Goal: Task Accomplishment & Management: Complete application form

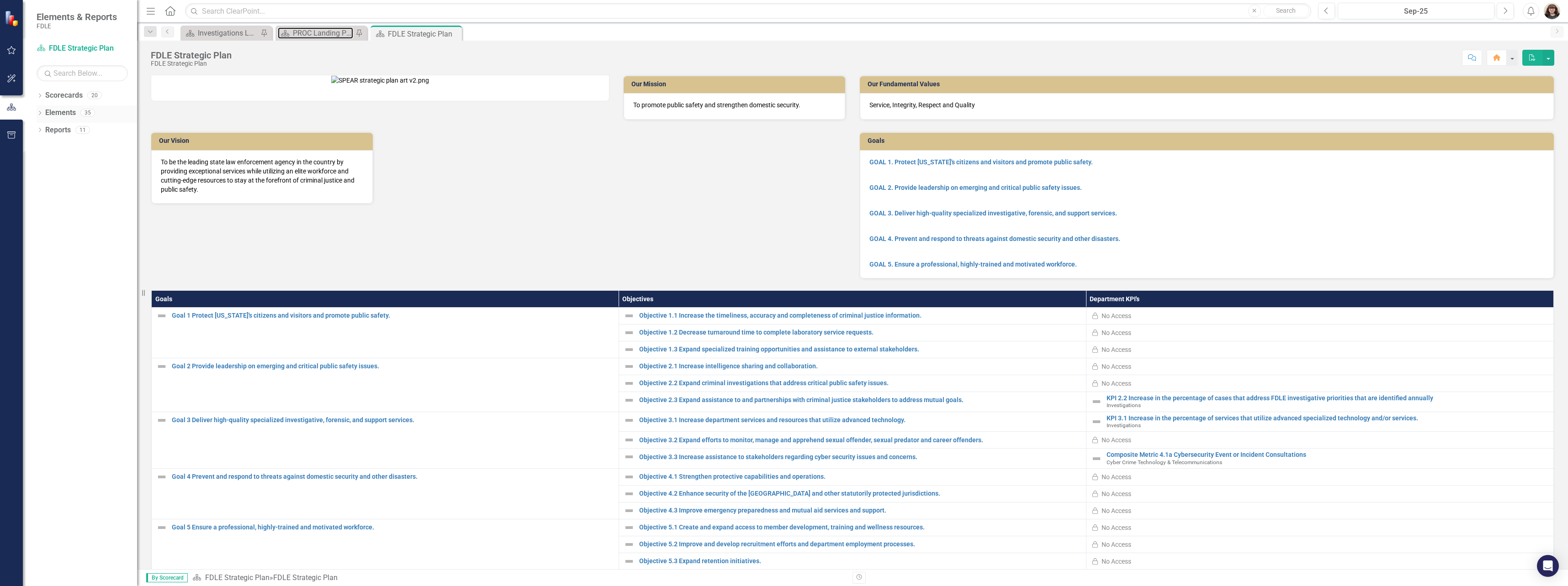
drag, startPoint x: 296, startPoint y: 37, endPoint x: 44, endPoint y: 115, distance: 263.8
click at [296, 37] on div "PROC Landing Page" at bounding box center [323, 33] width 60 height 11
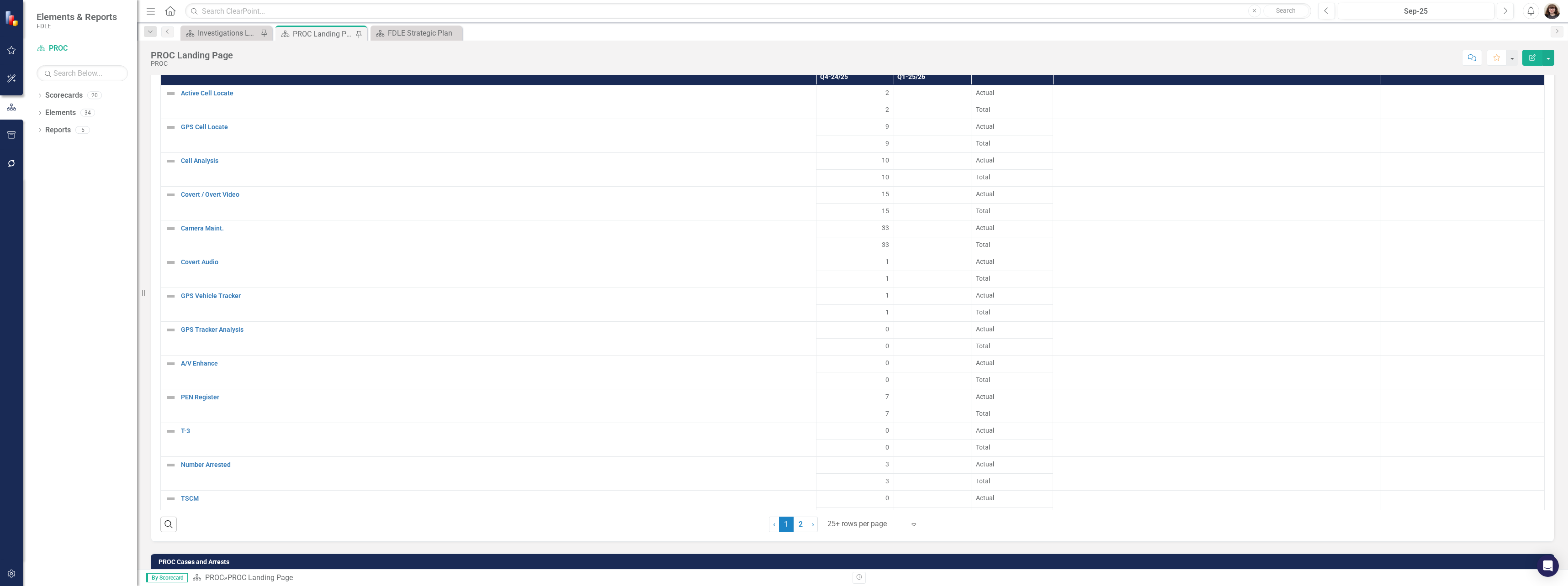
scroll to position [1827, 0]
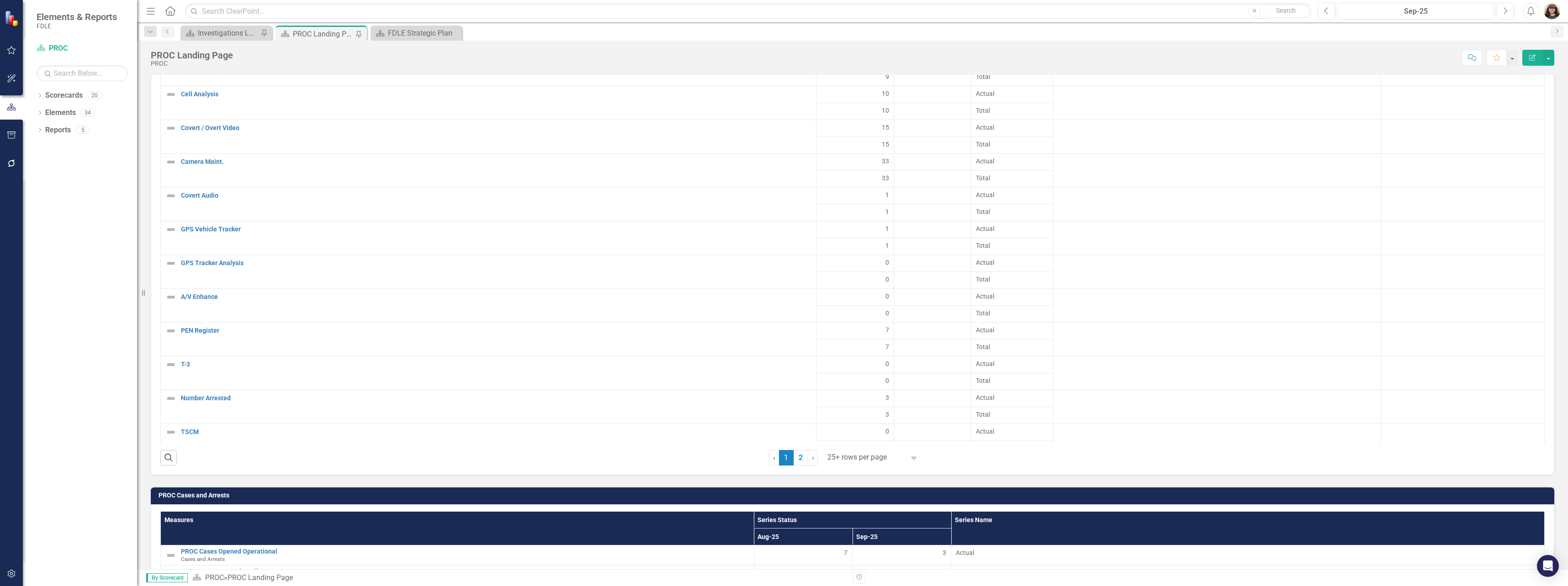
click at [853, 453] on div at bounding box center [866, 457] width 78 height 12
click at [855, 428] on div "100+ rows per page" at bounding box center [871, 427] width 86 height 10
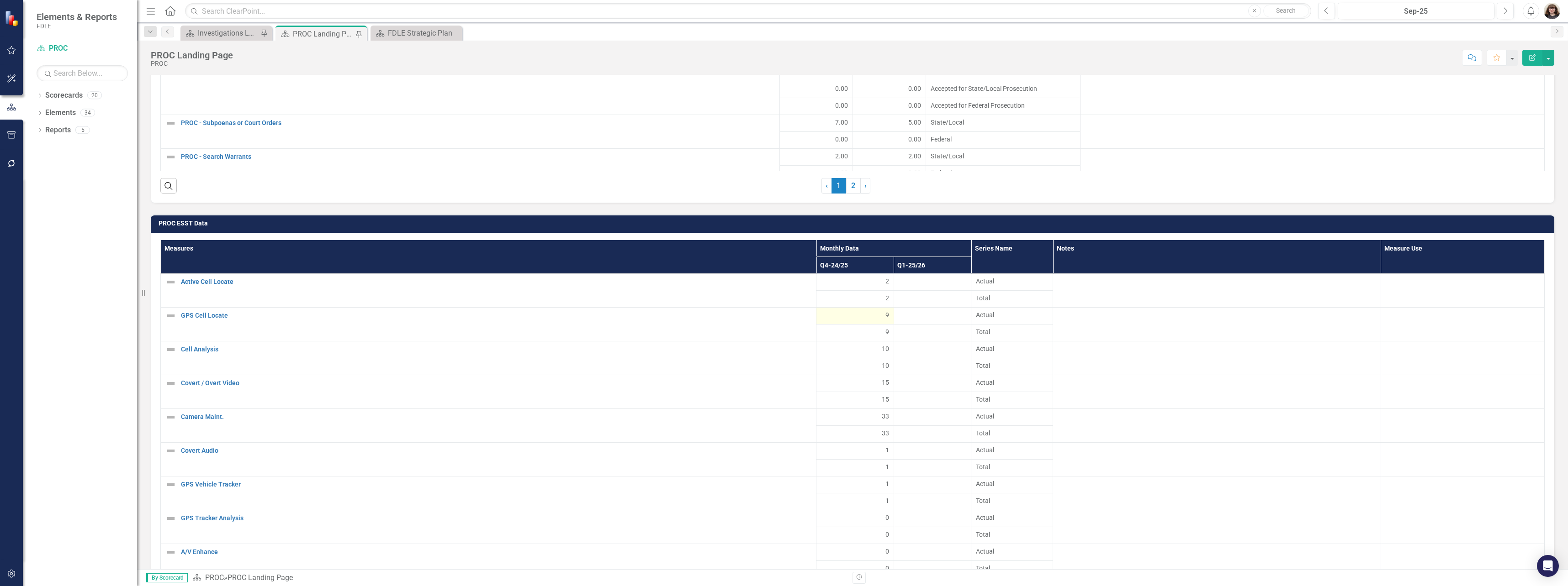
scroll to position [1644, 0]
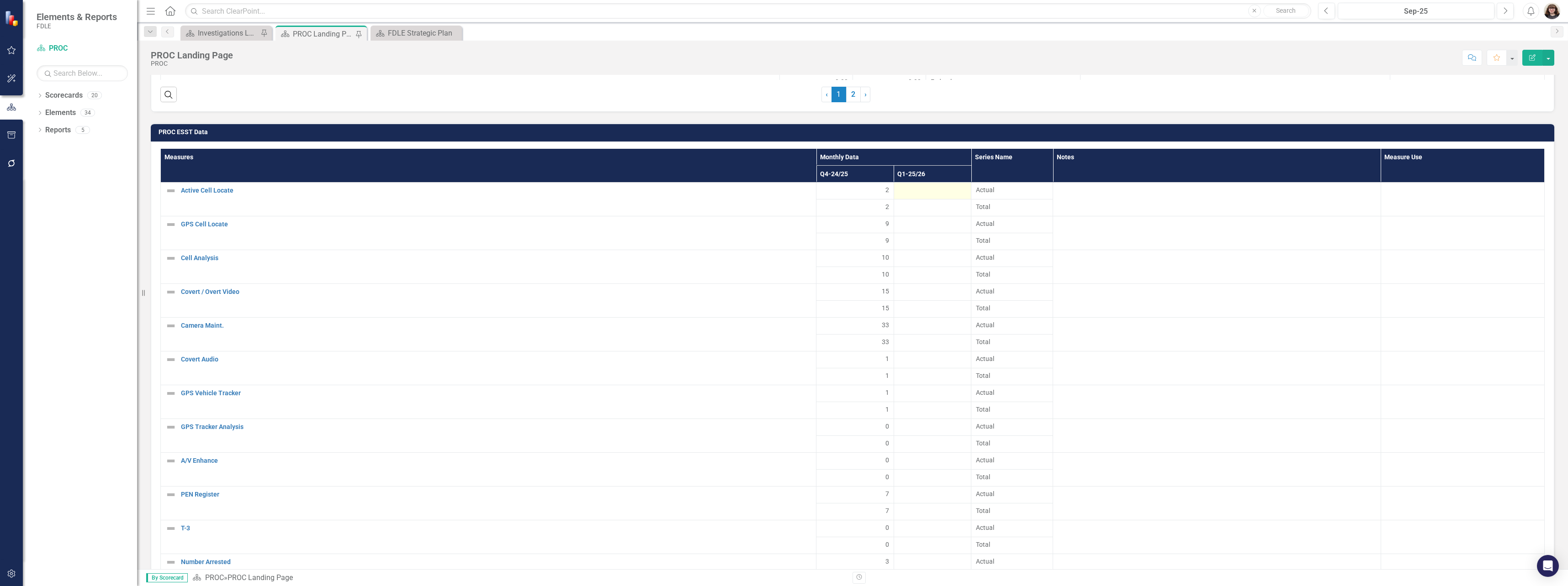
click at [927, 193] on div at bounding box center [932, 190] width 68 height 11
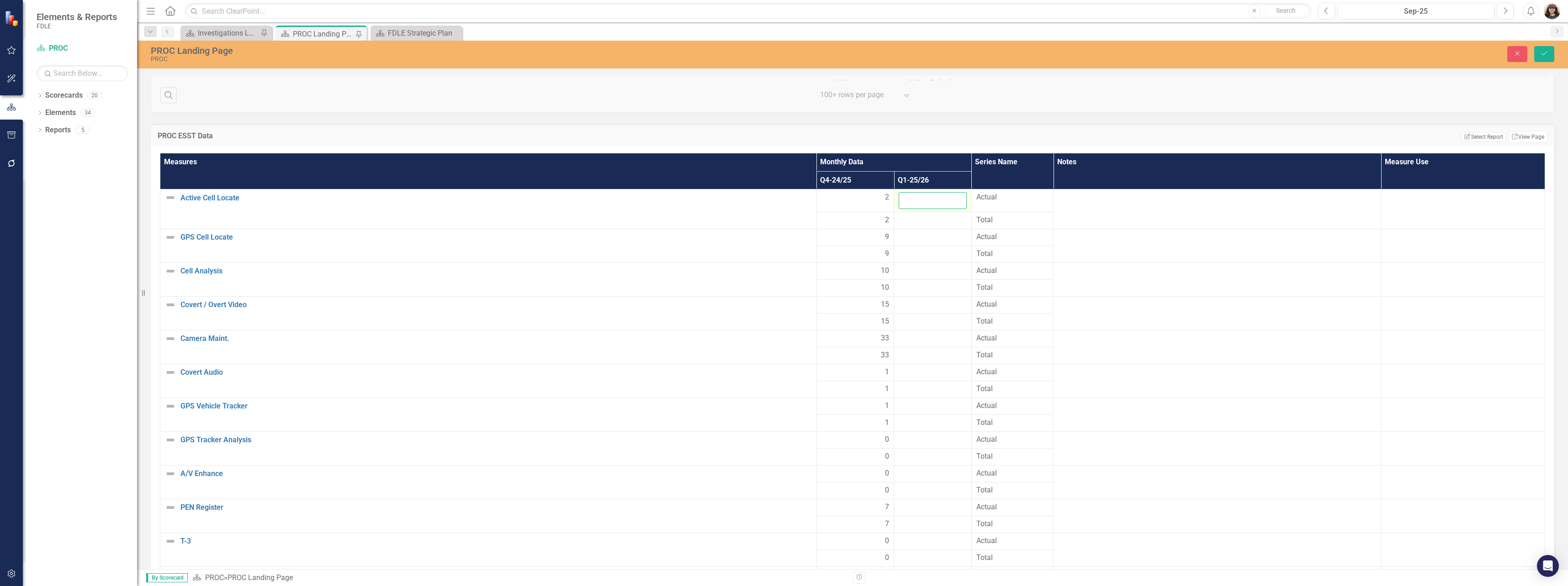
click at [923, 201] on input "number" at bounding box center [932, 201] width 68 height 16
type input "3"
click at [920, 236] on div at bounding box center [932, 237] width 68 height 11
click at [920, 239] on input "number" at bounding box center [932, 240] width 68 height 16
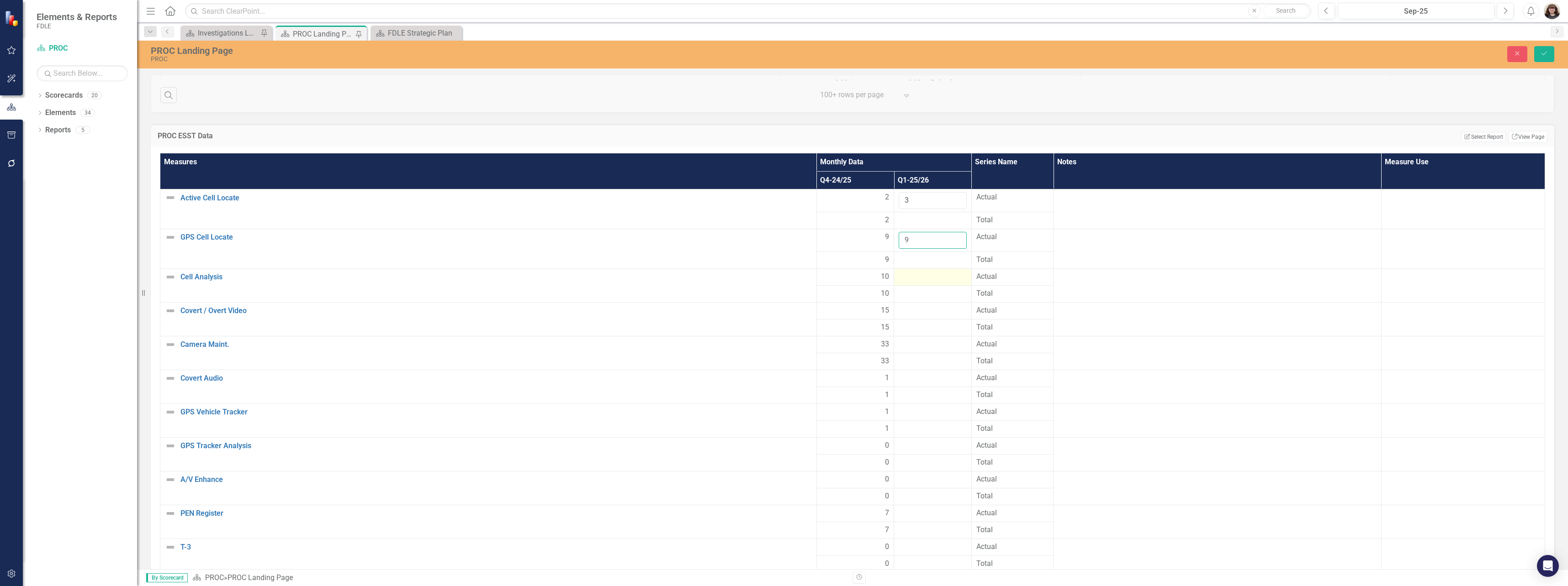
type input "9"
click at [923, 280] on div at bounding box center [932, 277] width 68 height 11
click at [921, 285] on input "number" at bounding box center [932, 280] width 68 height 16
type input "12"
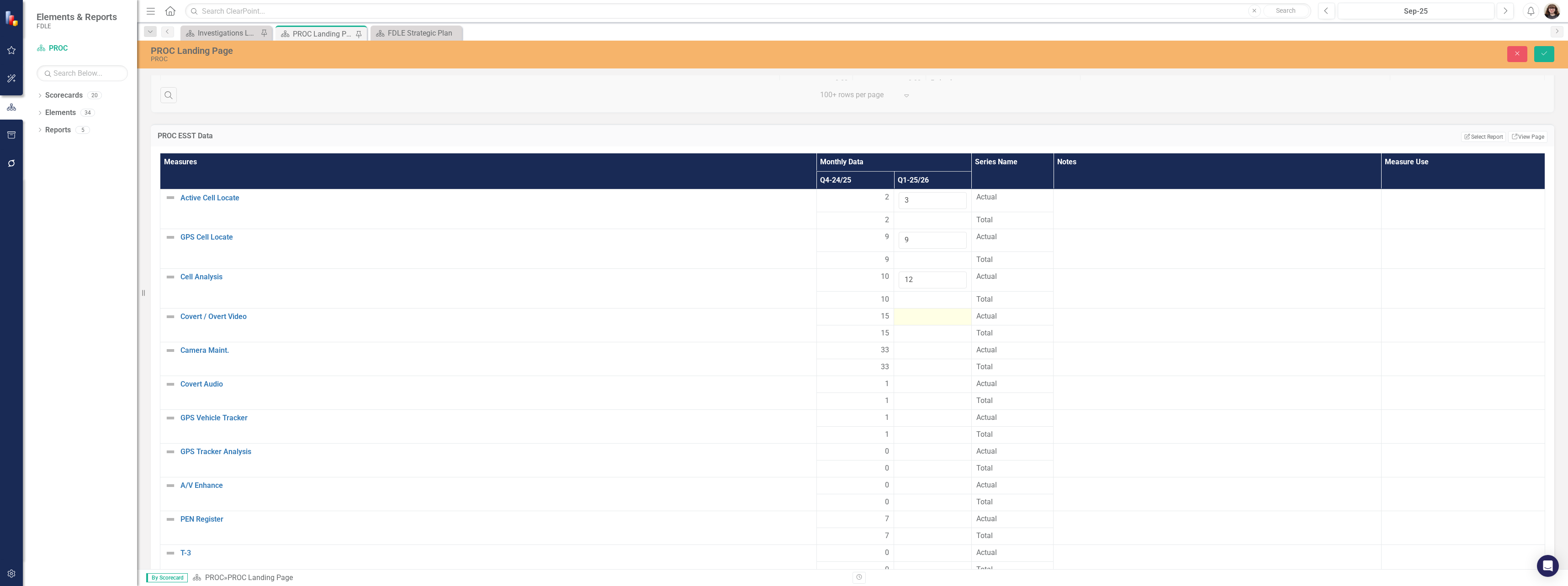
click at [940, 315] on div at bounding box center [932, 317] width 68 height 11
click at [932, 319] on input "number" at bounding box center [932, 320] width 68 height 16
type input "11"
click at [913, 364] on td at bounding box center [932, 356] width 78 height 16
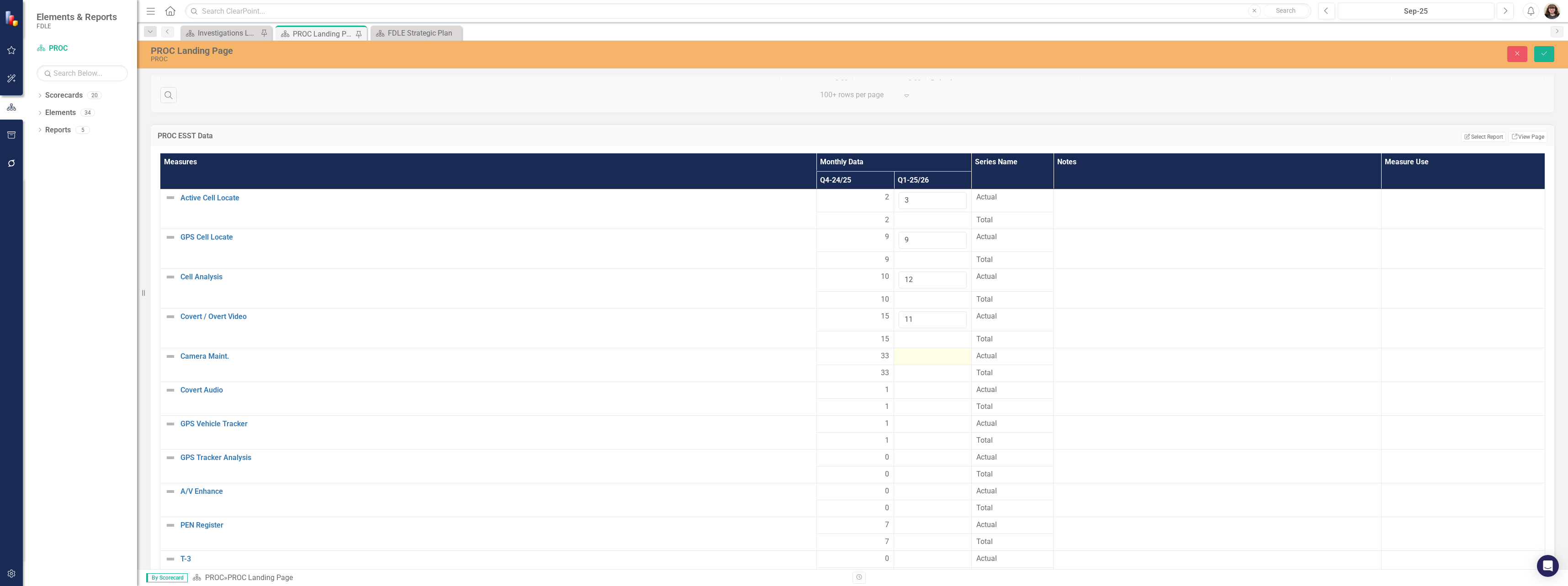
click at [913, 364] on td at bounding box center [932, 356] width 78 height 16
click at [913, 364] on input "number" at bounding box center [932, 359] width 68 height 16
type input "145"
click at [917, 394] on div at bounding box center [932, 396] width 68 height 11
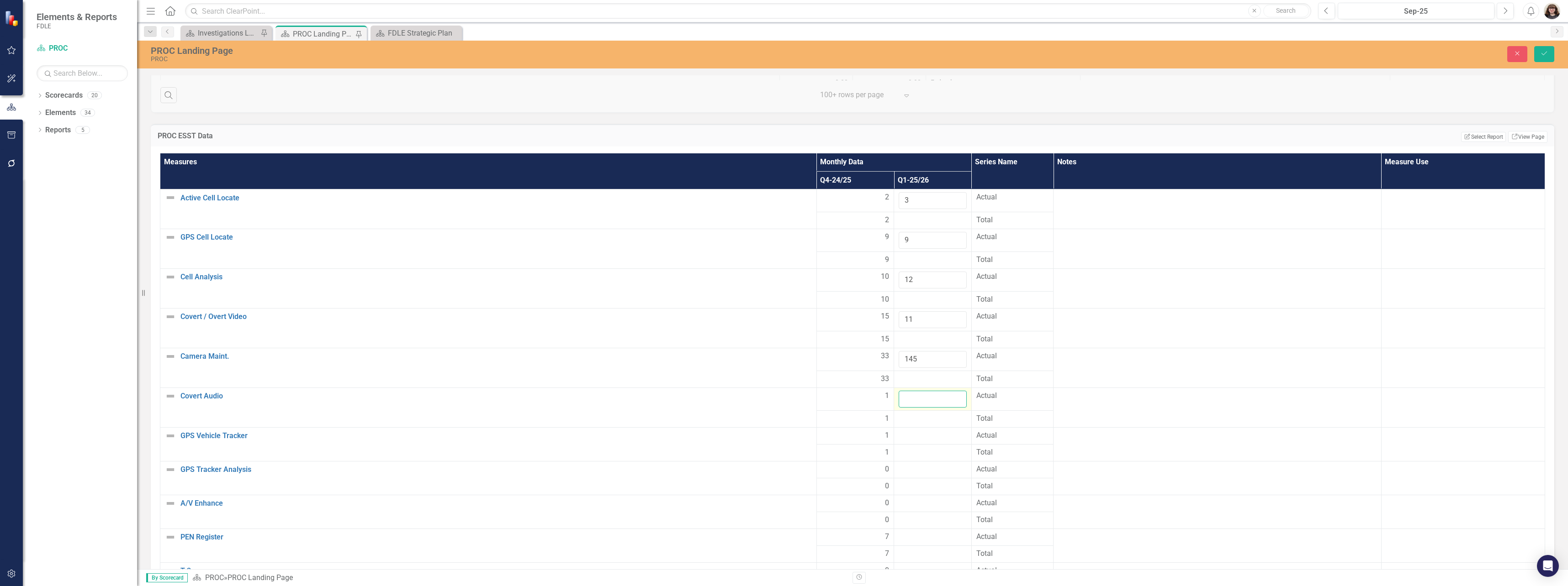
click at [917, 396] on input "number" at bounding box center [932, 399] width 68 height 16
type input "0"
click at [926, 437] on div at bounding box center [932, 436] width 68 height 11
click at [925, 437] on input "number" at bounding box center [932, 439] width 68 height 16
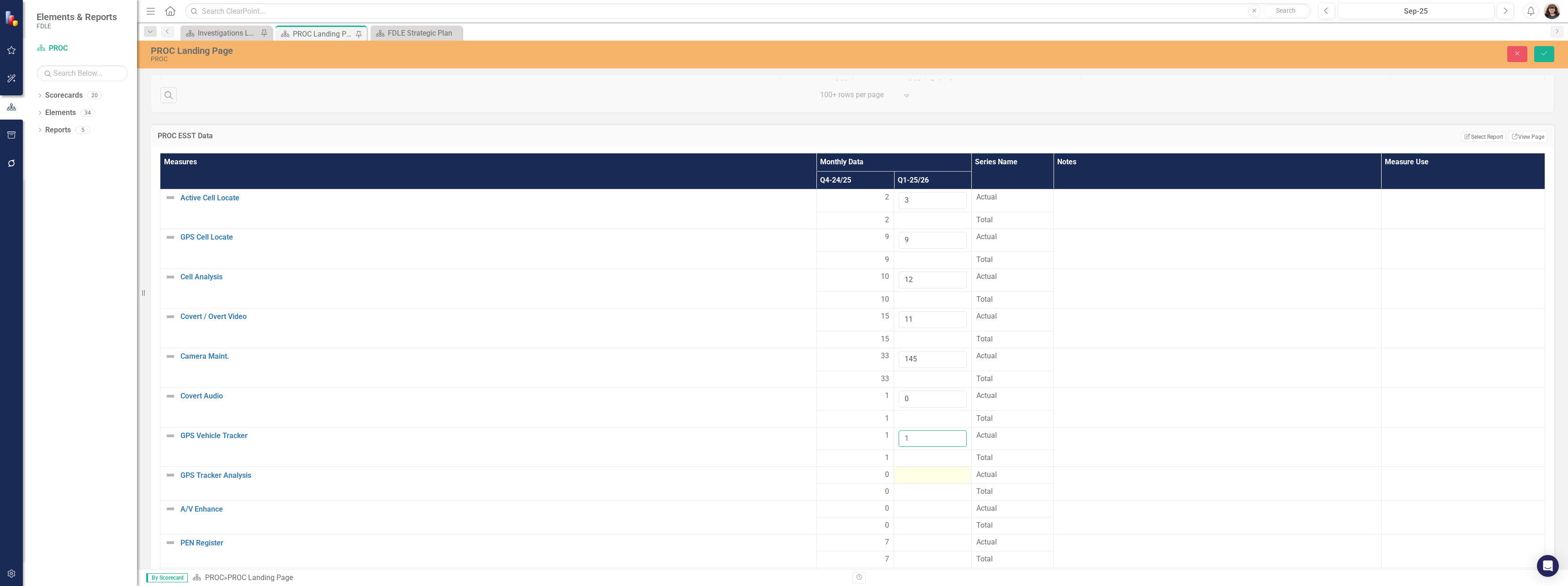
type input "1"
click at [917, 474] on div at bounding box center [932, 475] width 68 height 11
click at [917, 475] on input "number" at bounding box center [932, 478] width 68 height 16
type input "0"
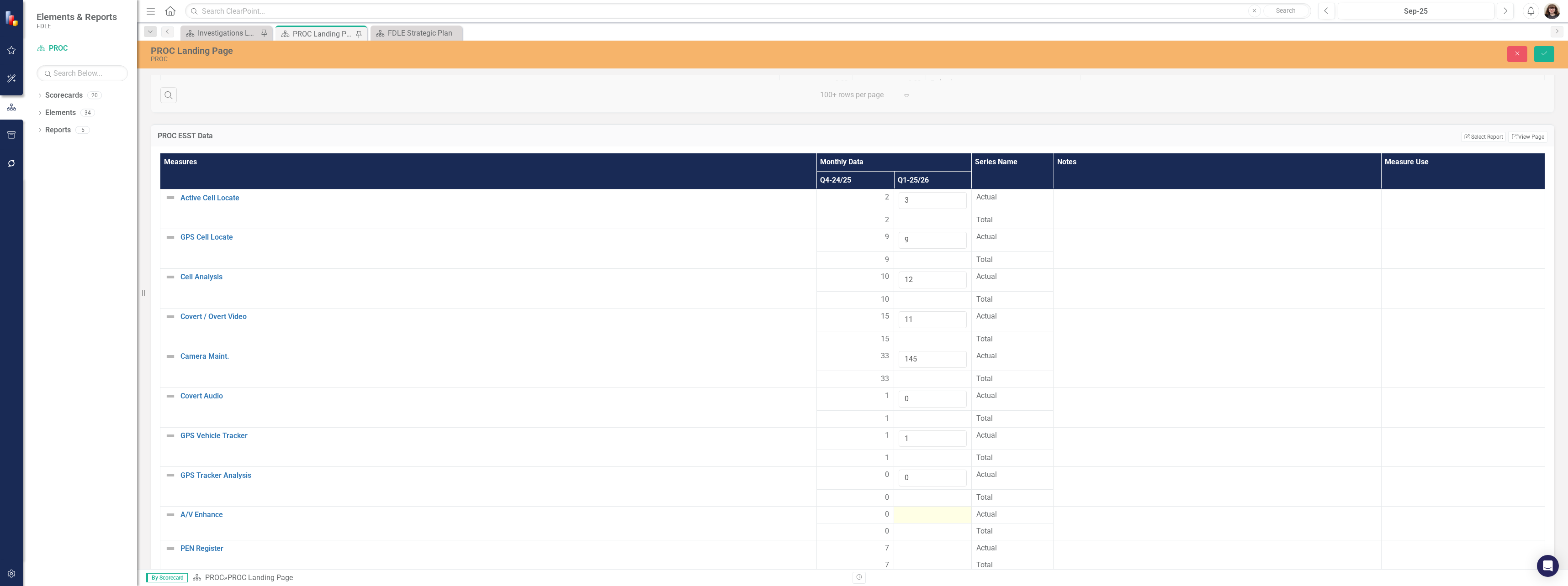
click at [924, 515] on div at bounding box center [932, 515] width 68 height 11
click at [920, 515] on input "number" at bounding box center [932, 518] width 68 height 16
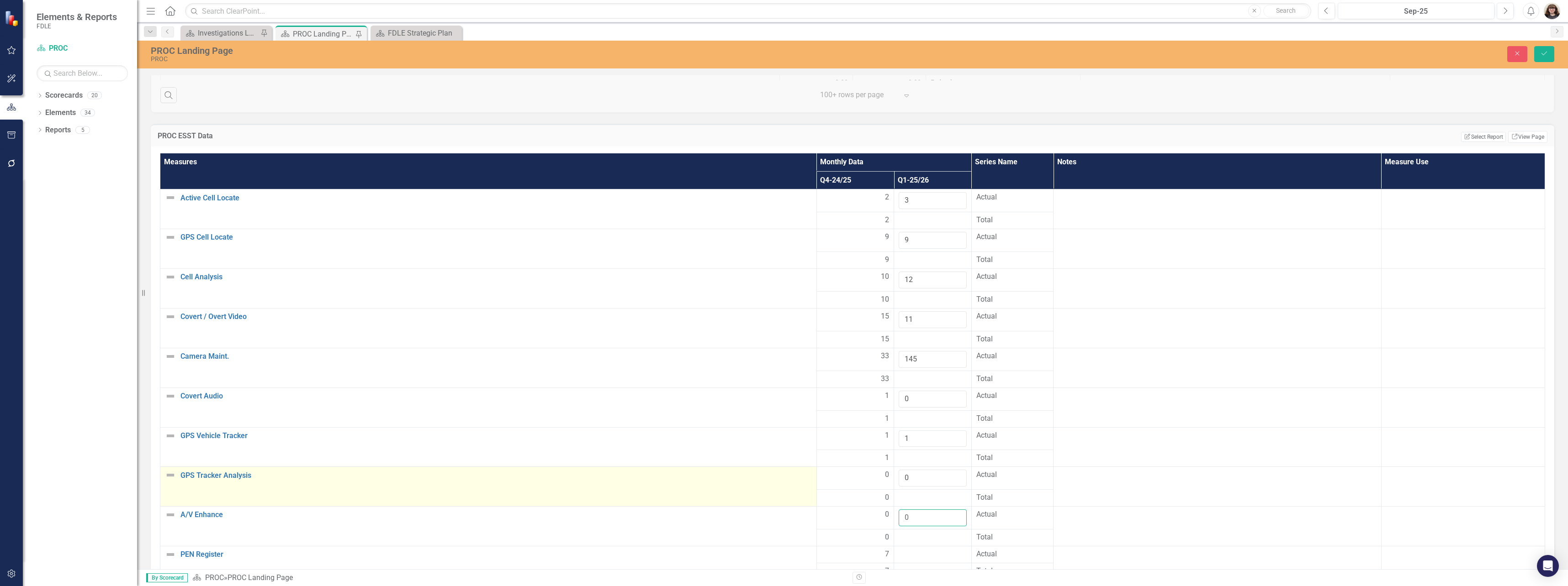
type input "0"
click at [666, 469] on td "GPS Tracker Analysis Edit Edit Measure Link Open Element" at bounding box center [488, 486] width 657 height 39
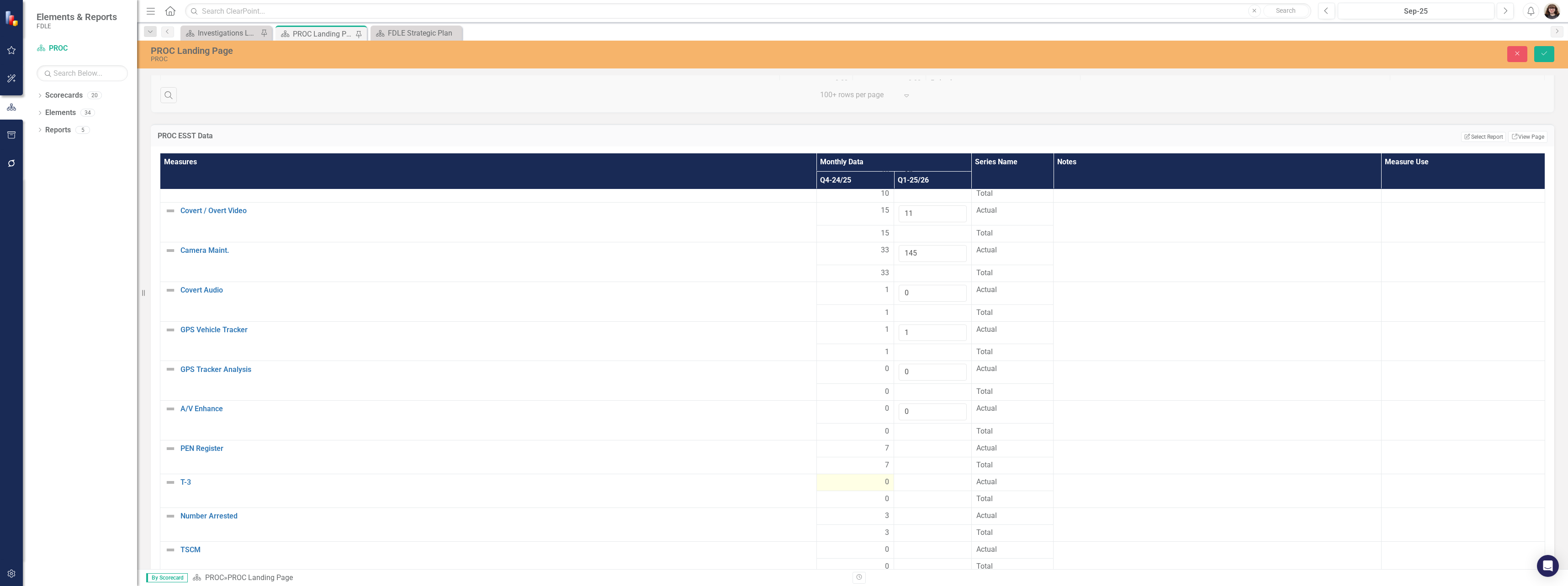
scroll to position [137, 0]
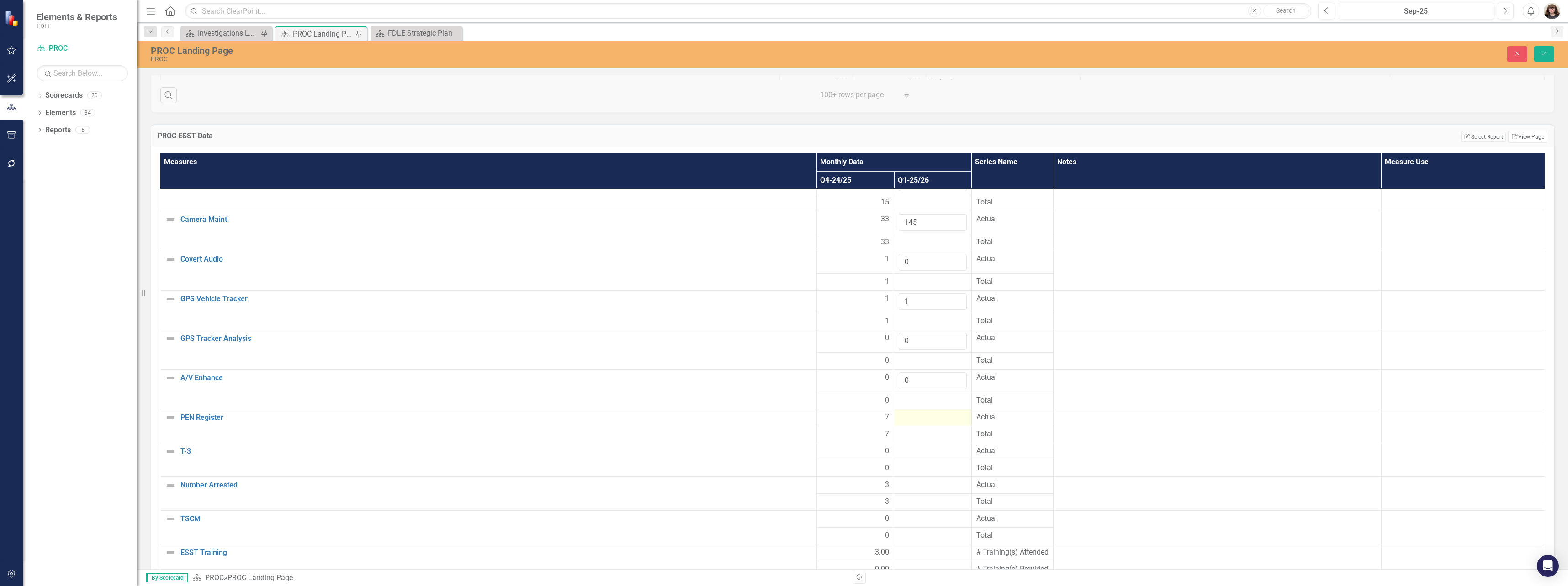
click at [918, 414] on div at bounding box center [932, 418] width 68 height 11
click at [918, 419] on input "number" at bounding box center [932, 420] width 68 height 16
type input "9"
click at [924, 456] on div at bounding box center [932, 458] width 68 height 11
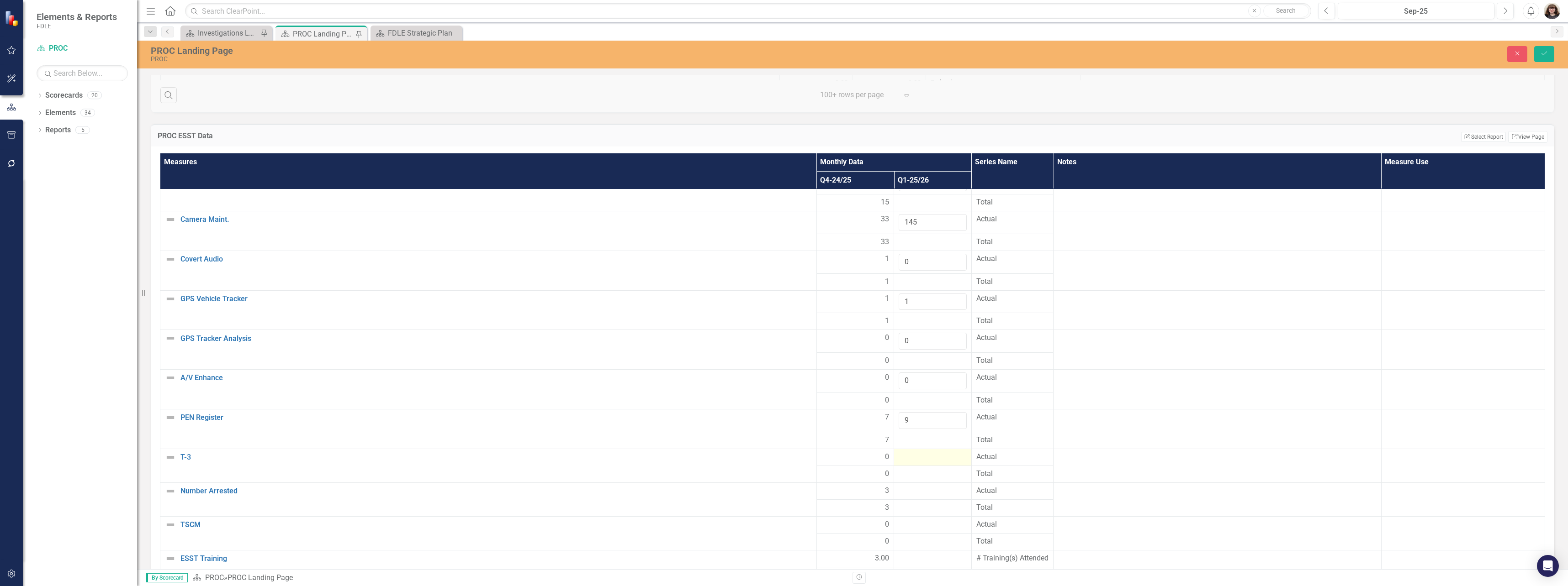
click at [924, 456] on div at bounding box center [932, 458] width 68 height 11
click at [923, 460] on input "number" at bounding box center [932, 461] width 68 height 16
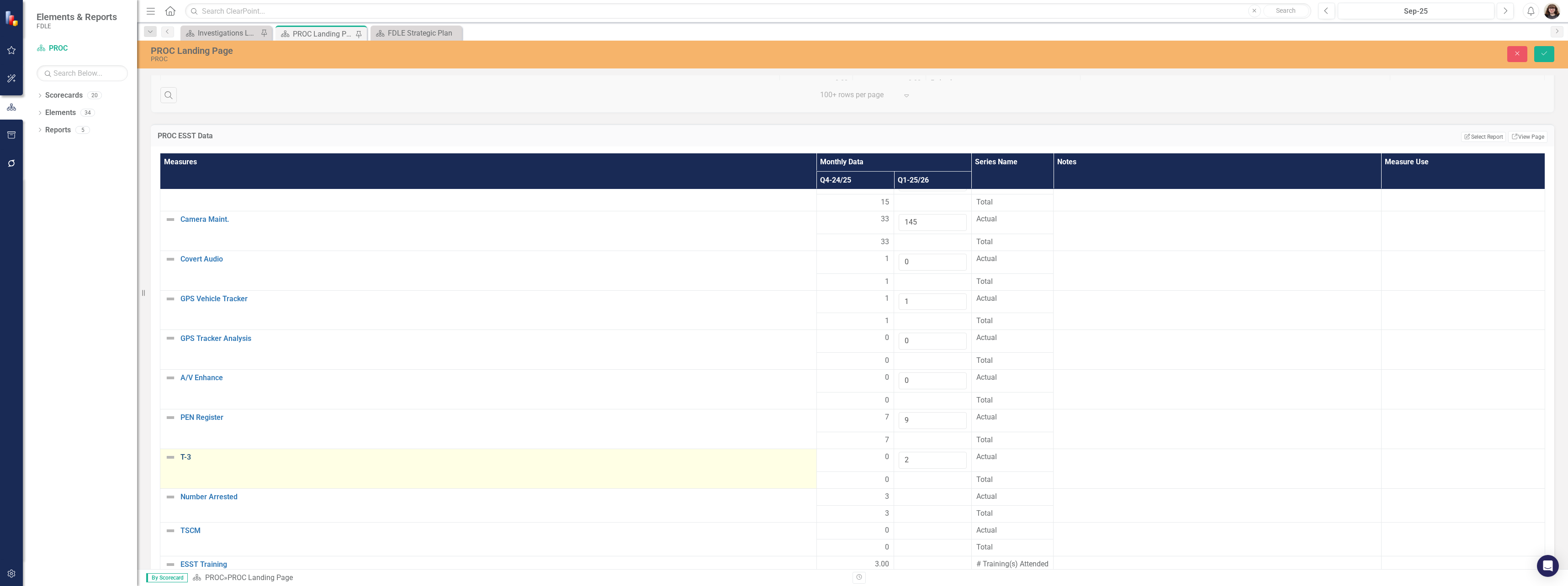
type input "2"
click at [769, 460] on link "T-3" at bounding box center [495, 457] width 631 height 8
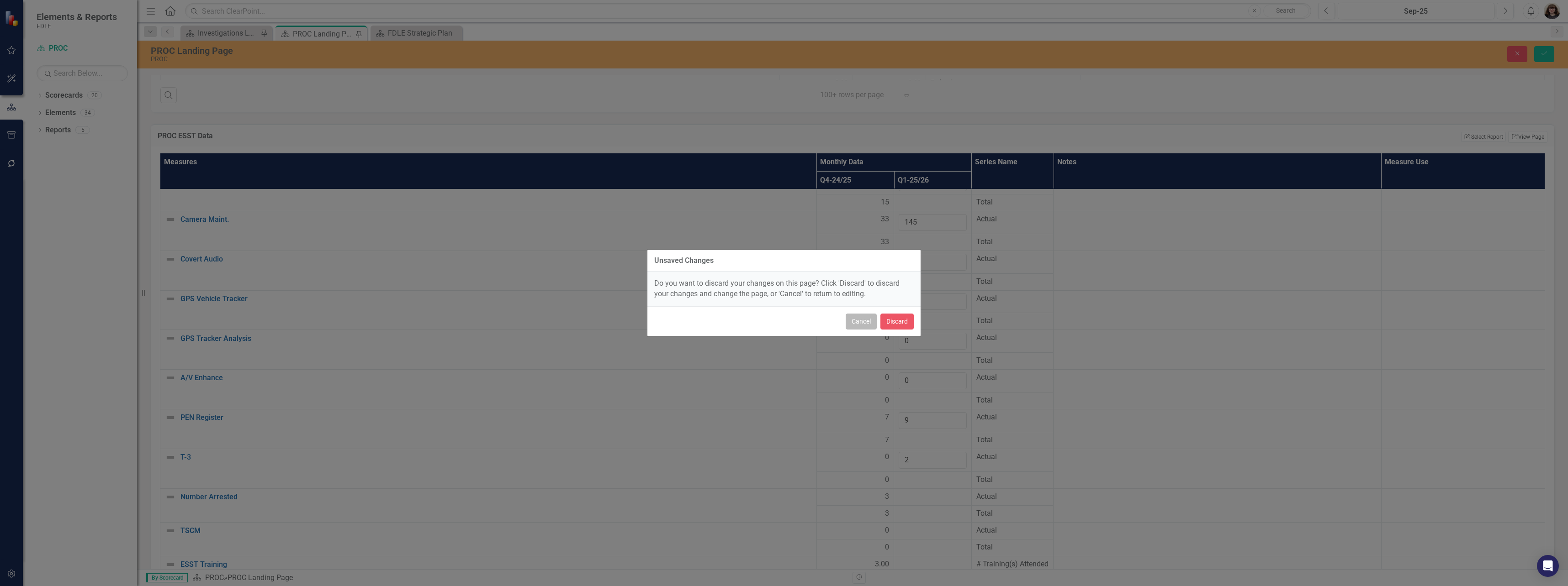
click at [866, 323] on button "Cancel" at bounding box center [861, 321] width 31 height 16
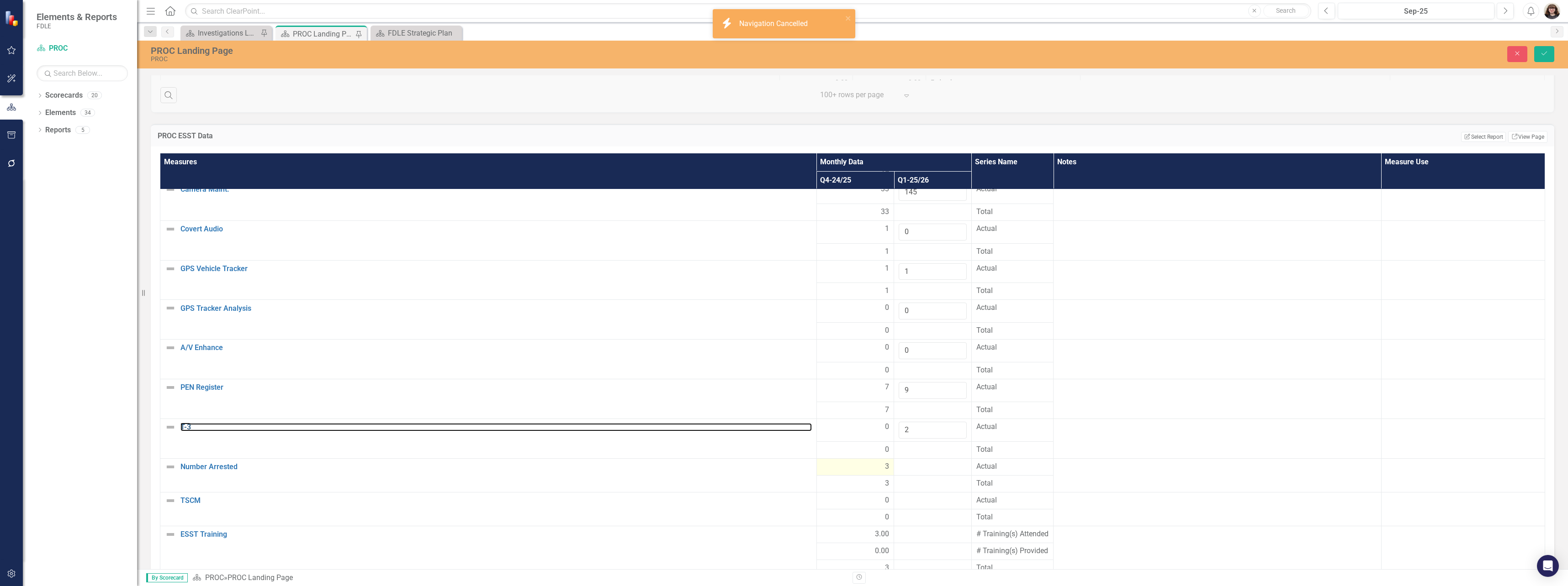
scroll to position [228, 0]
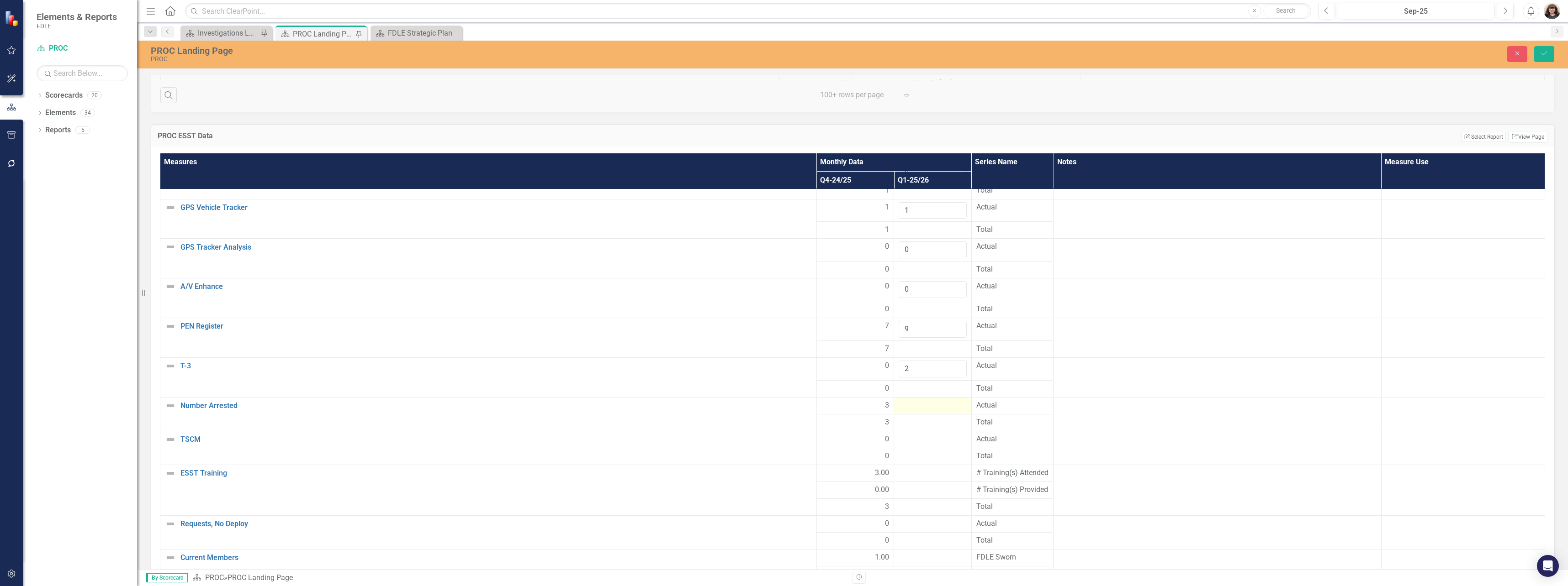
click at [906, 403] on div at bounding box center [932, 406] width 68 height 11
click at [907, 404] on input "number" at bounding box center [932, 408] width 68 height 16
type input "3"
click at [911, 440] on div at bounding box center [932, 446] width 68 height 11
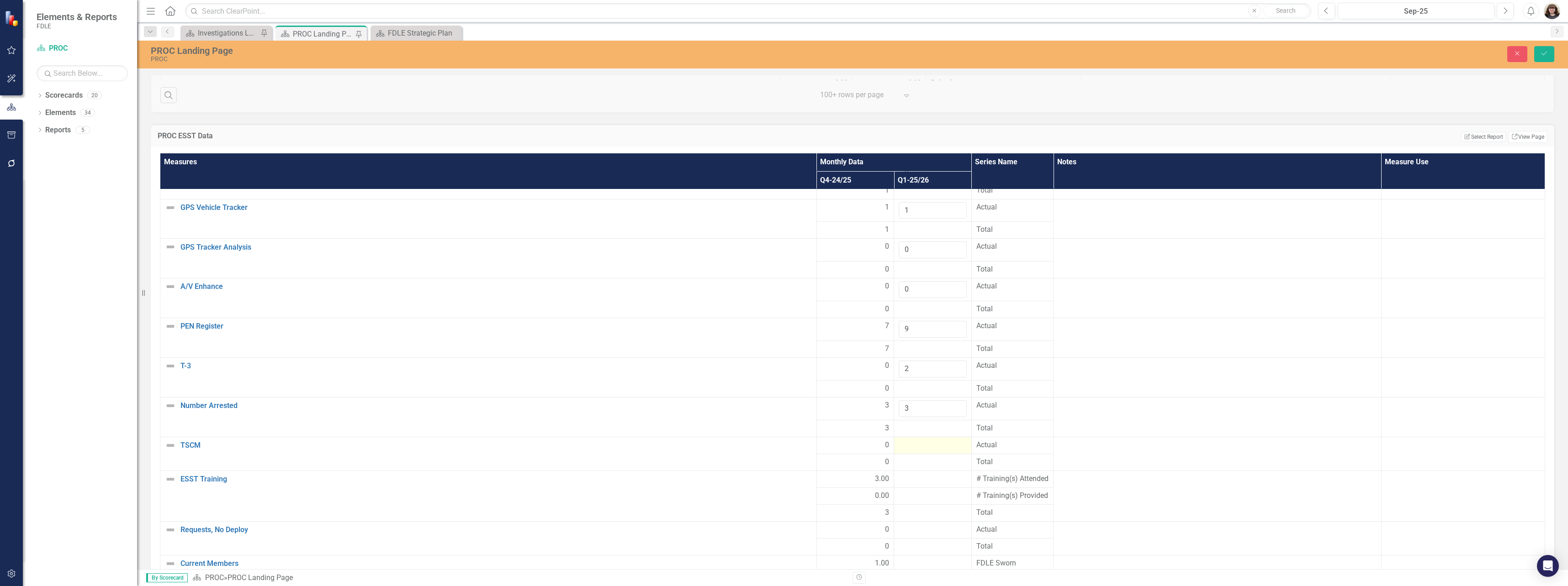
click at [911, 440] on div at bounding box center [932, 446] width 68 height 11
click at [914, 444] on input "number" at bounding box center [932, 449] width 68 height 16
type input "0"
click at [909, 483] on div at bounding box center [932, 485] width 68 height 11
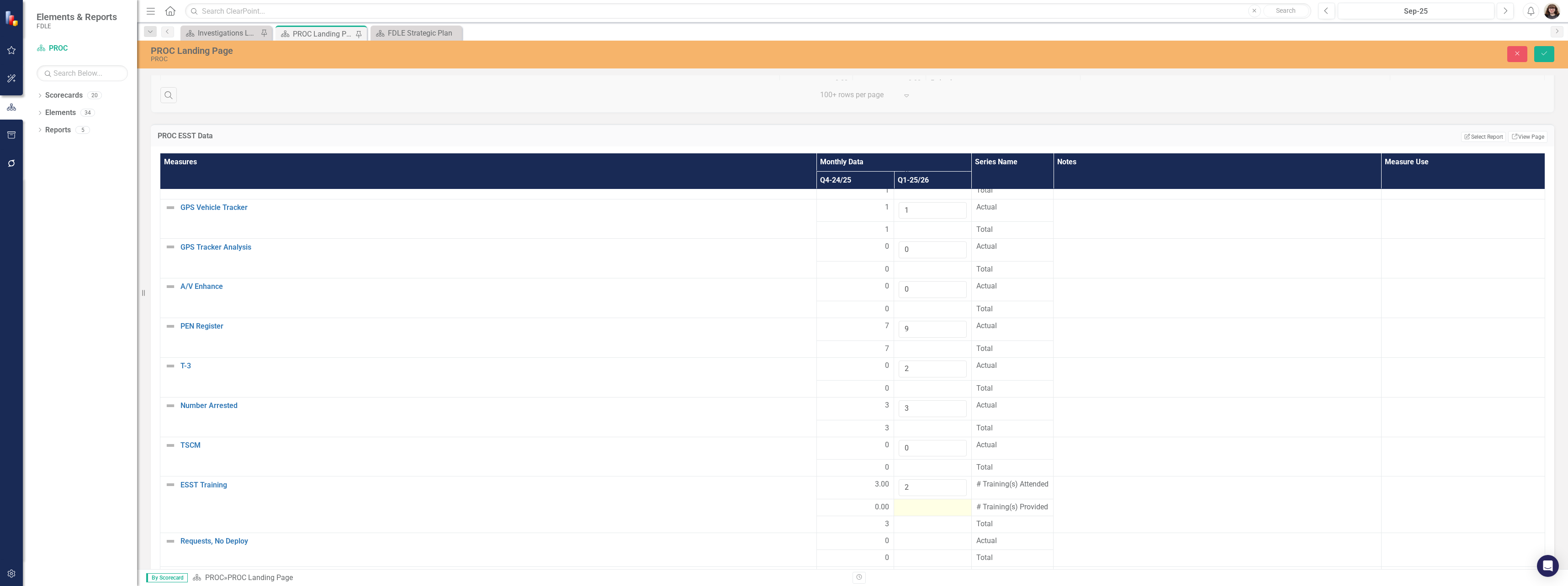
type input "2"
click at [911, 516] on td at bounding box center [932, 508] width 78 height 16
click at [915, 518] on input "number" at bounding box center [932, 511] width 68 height 16
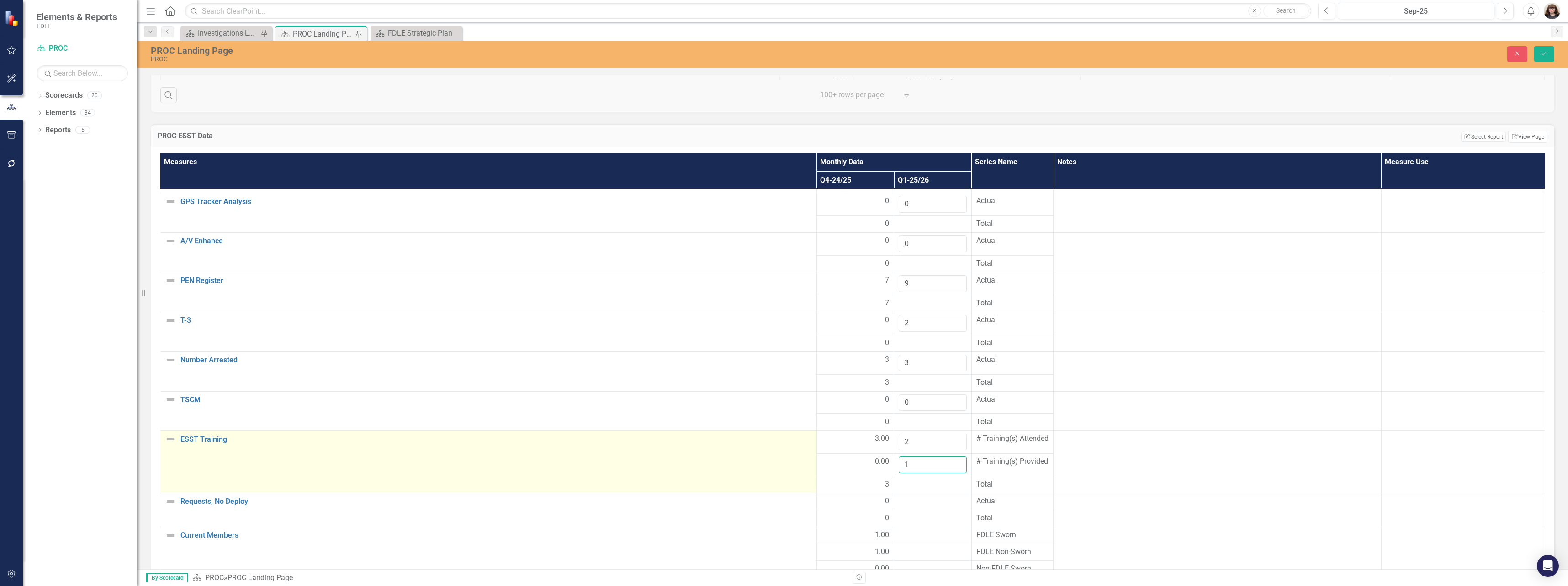
scroll to position [301, 0]
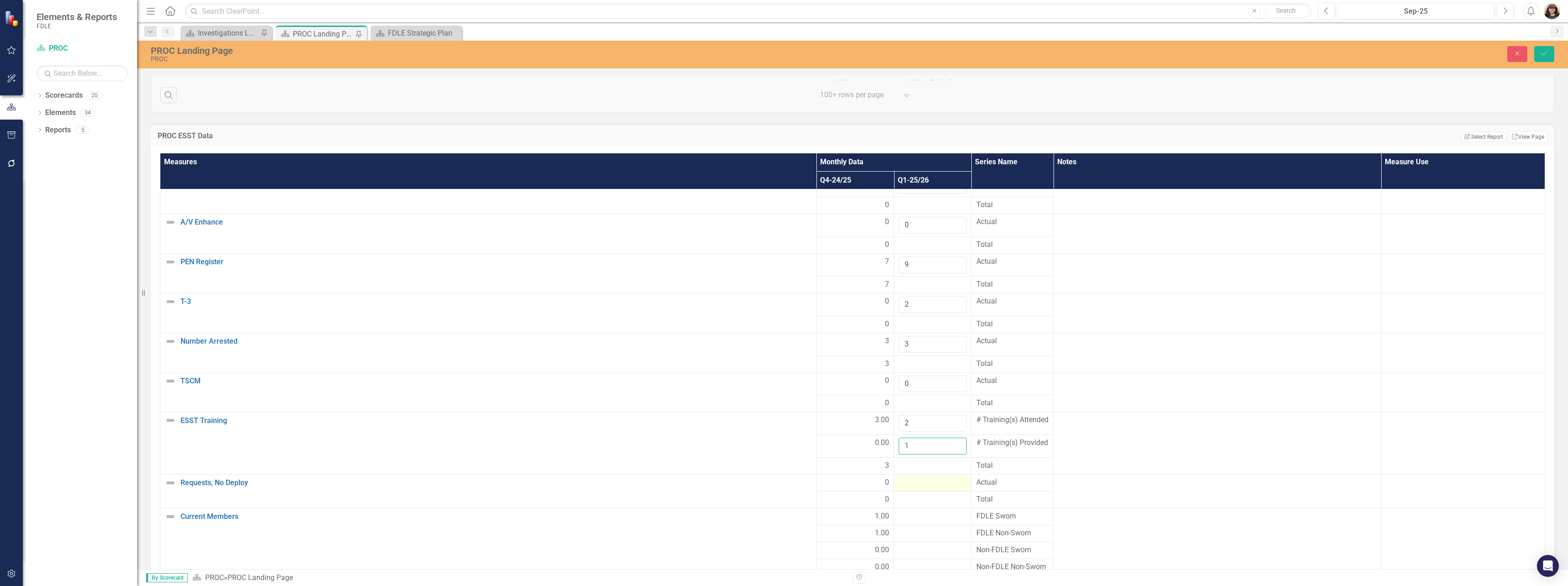
type input "1"
click at [949, 483] on div at bounding box center [932, 483] width 68 height 11
click at [949, 483] on input "1" at bounding box center [932, 480] width 68 height 16
drag, startPoint x: 931, startPoint y: 484, endPoint x: 903, endPoint y: 478, distance: 28.6
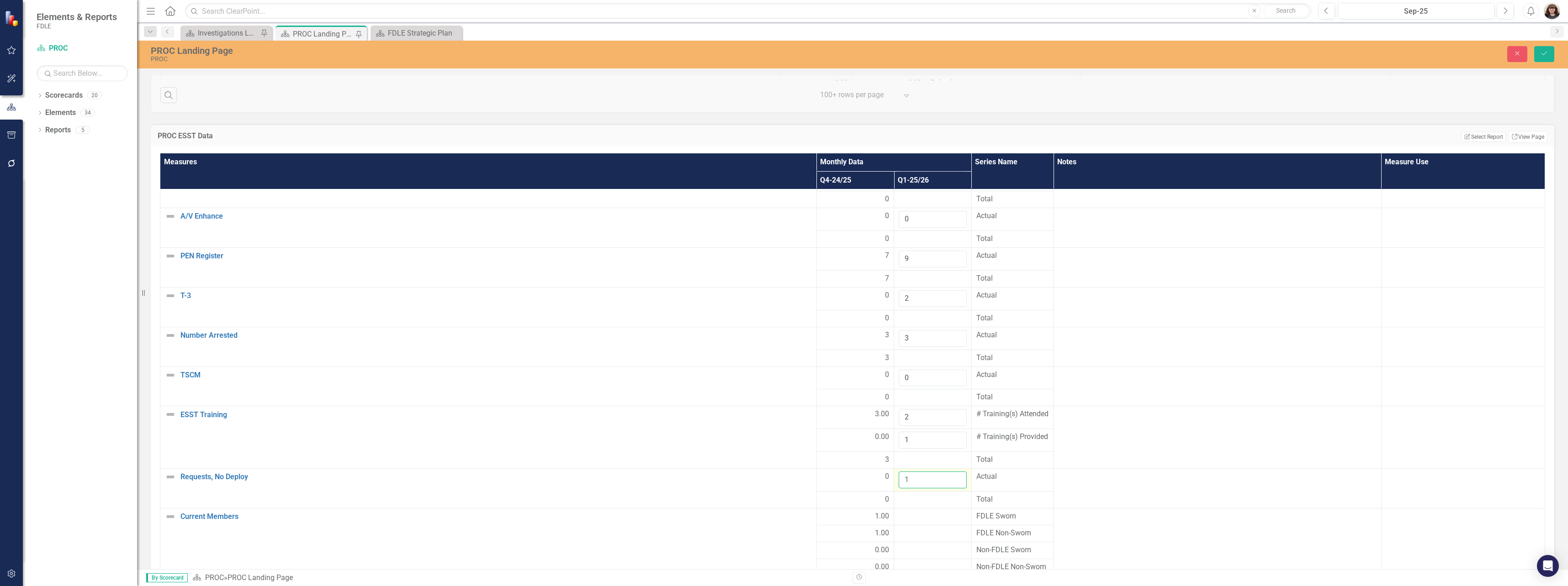
click at [902, 478] on input "1" at bounding box center [932, 480] width 68 height 16
type input "1"
type input "0"
click at [909, 519] on div at bounding box center [932, 517] width 68 height 11
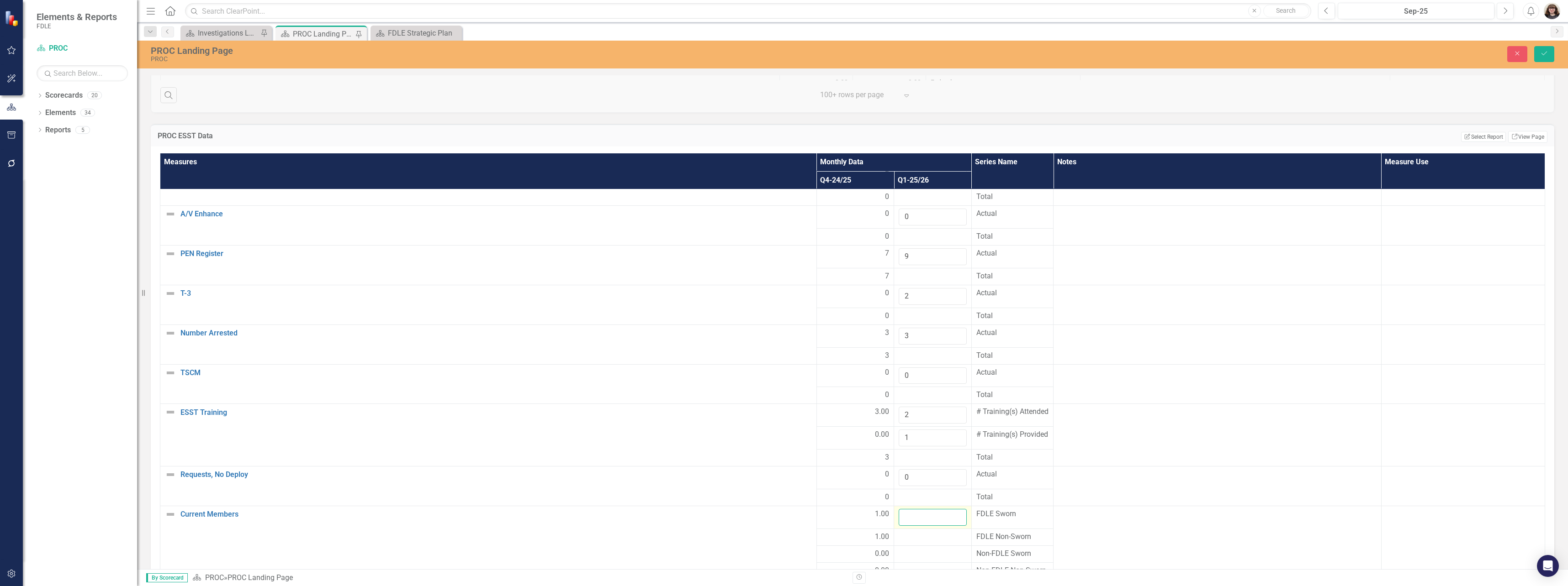
click at [913, 525] on input "number" at bounding box center [932, 517] width 68 height 16
type input "1"
click at [927, 543] on div at bounding box center [932, 537] width 68 height 11
click at [924, 546] on input "number" at bounding box center [932, 540] width 68 height 16
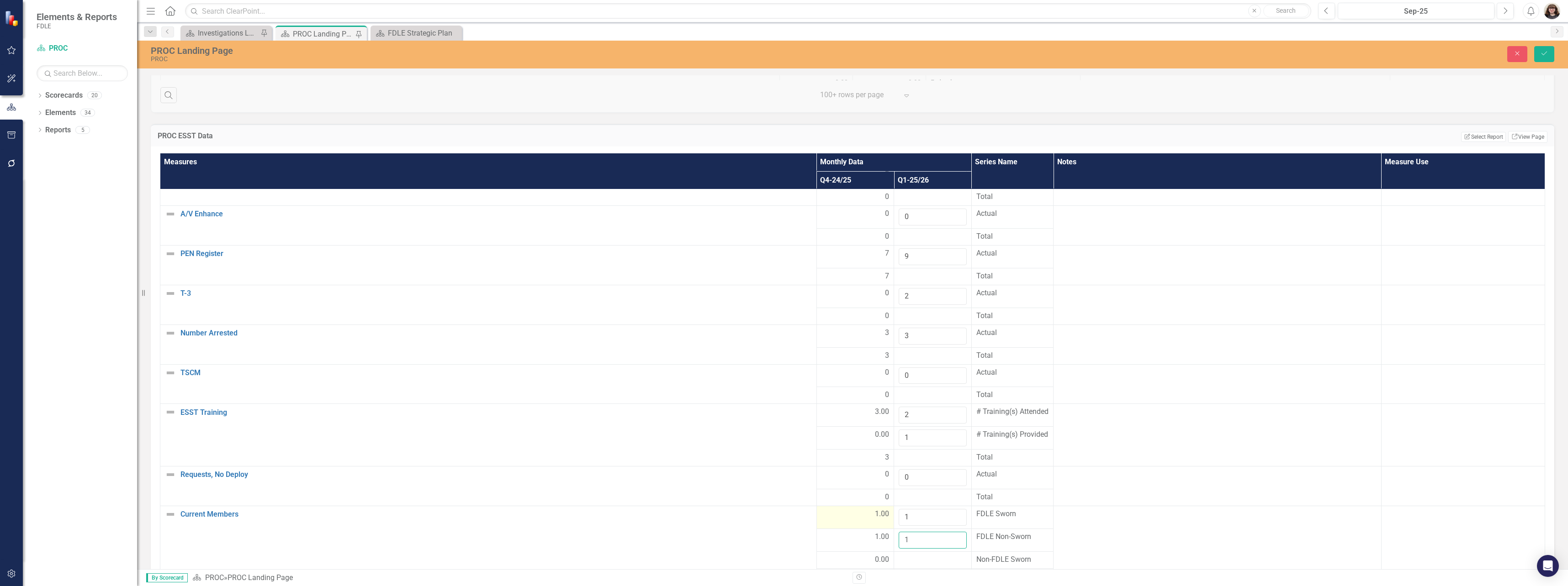
type input "1"
click at [822, 520] on div "1.00" at bounding box center [855, 514] width 68 height 10
click at [1549, 58] on button "Save" at bounding box center [1544, 53] width 20 height 16
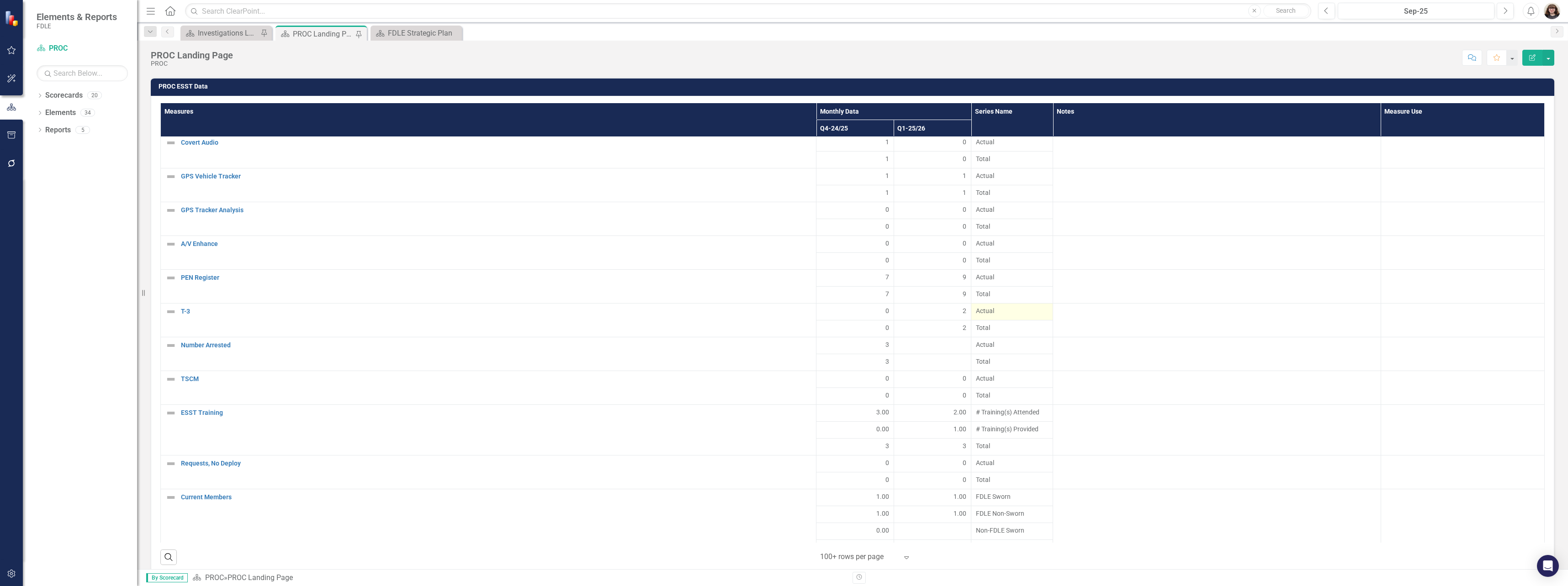
scroll to position [182, 0]
click at [952, 337] on div at bounding box center [932, 334] width 68 height 11
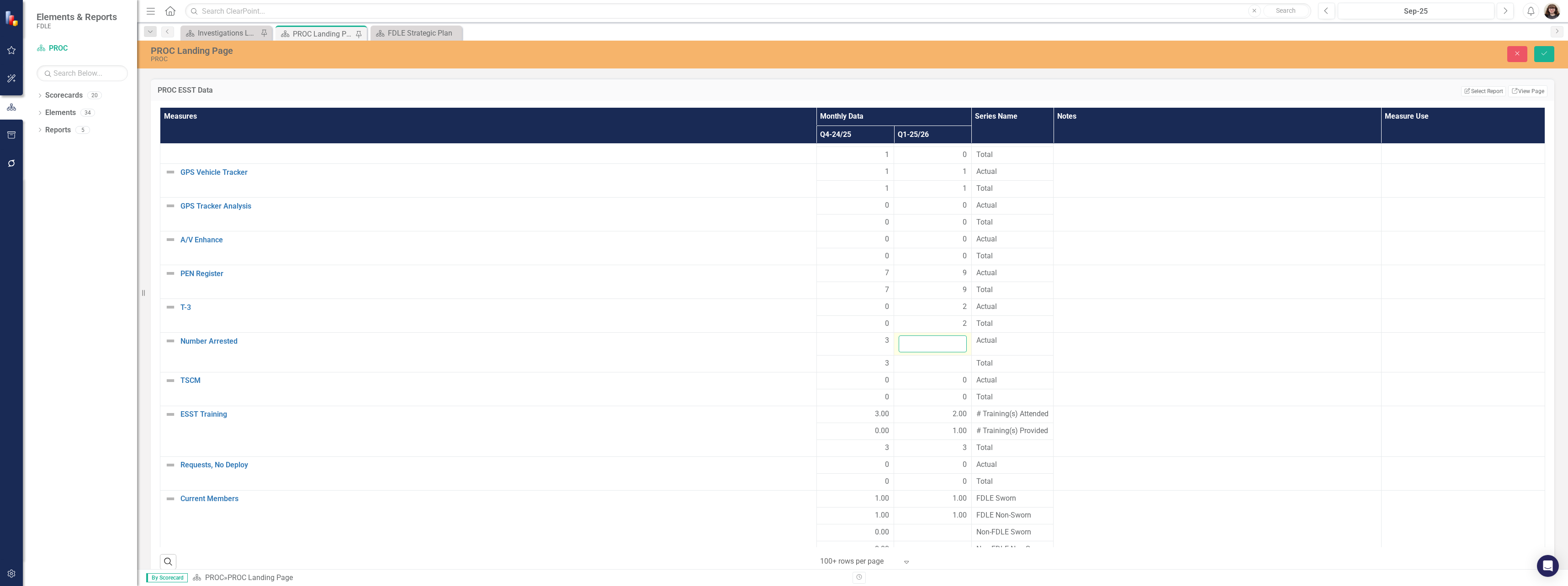
click at [935, 348] on input "number" at bounding box center [932, 344] width 68 height 16
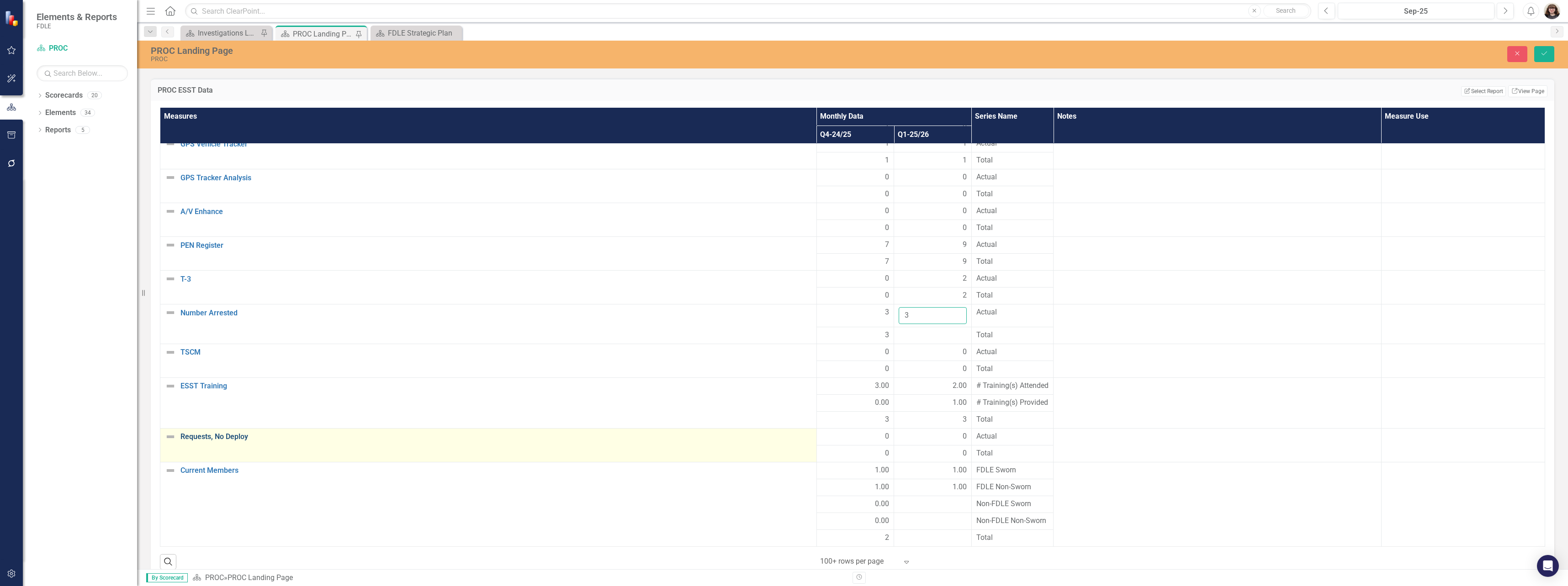
scroll to position [231, 0]
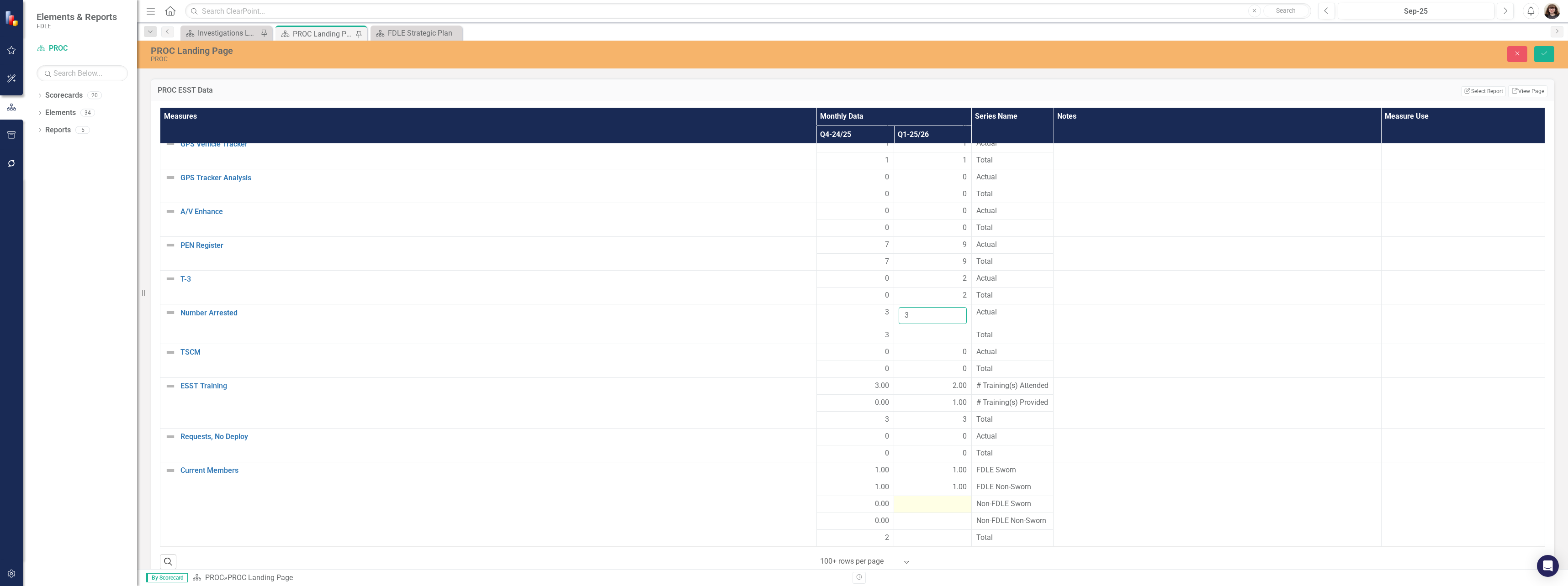
type input "3"
click at [926, 508] on div at bounding box center [932, 505] width 68 height 11
click at [922, 511] on input "number" at bounding box center [932, 502] width 68 height 16
type input "0"
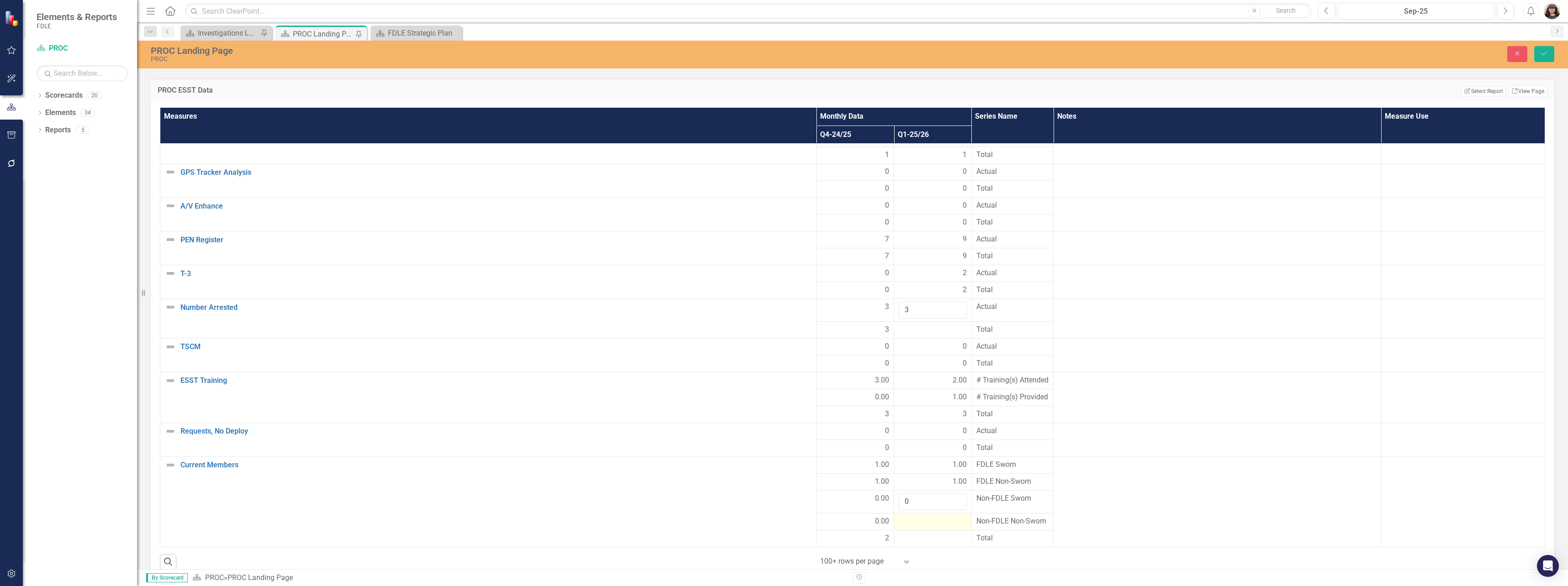
click at [932, 527] on div at bounding box center [932, 522] width 68 height 11
click at [926, 527] on div at bounding box center [932, 522] width 68 height 11
click at [925, 527] on div at bounding box center [932, 522] width 68 height 11
click at [925, 527] on div at bounding box center [932, 519] width 68 height 16
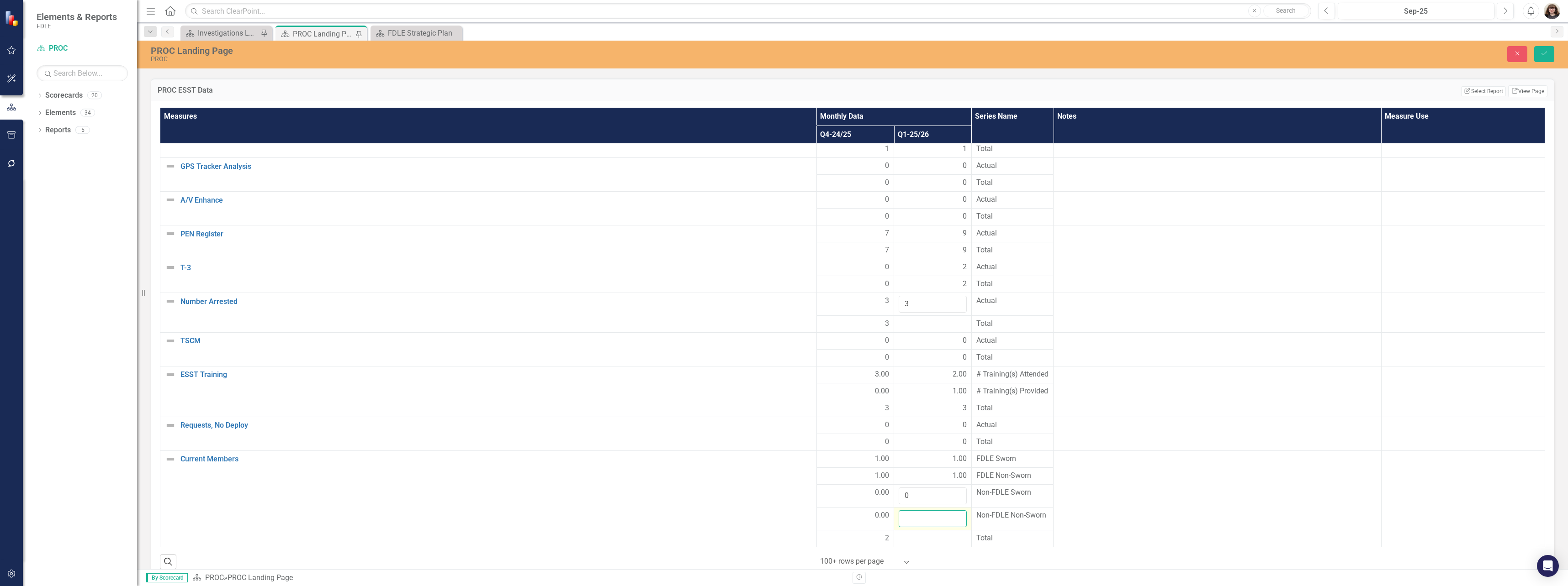
click at [925, 527] on input "number" at bounding box center [932, 519] width 68 height 16
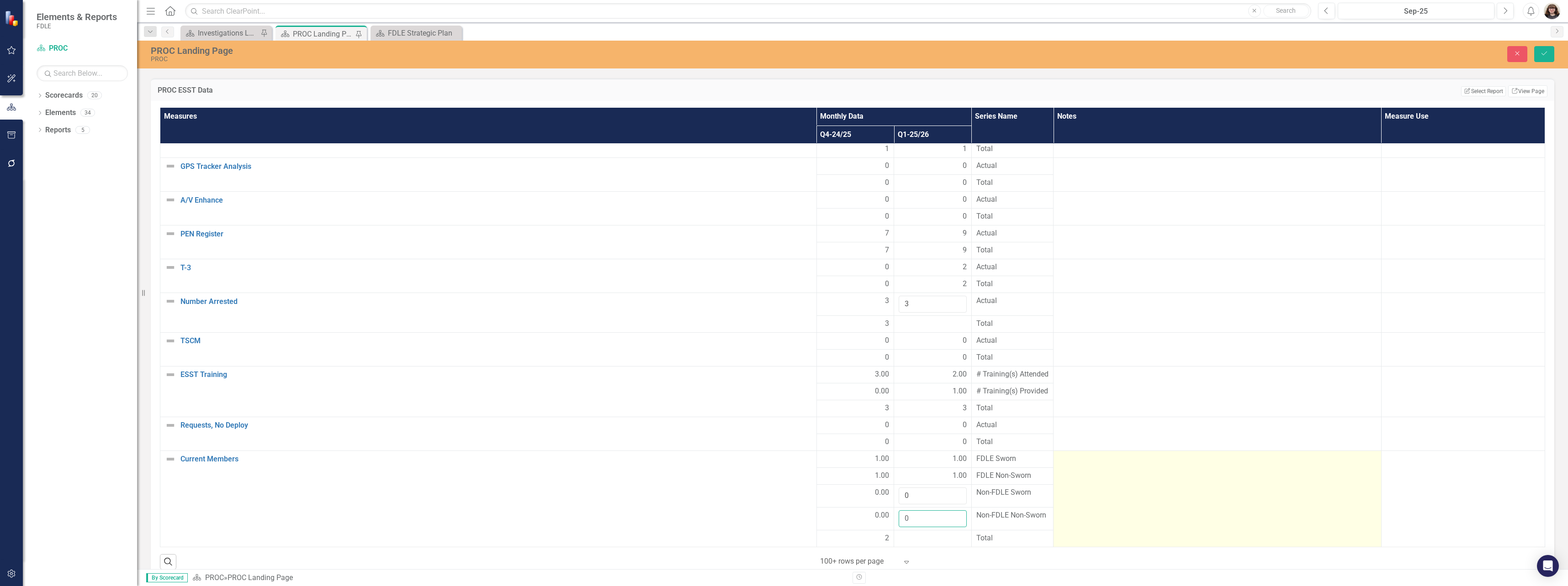
type input "0"
click at [1159, 504] on td at bounding box center [1217, 499] width 328 height 96
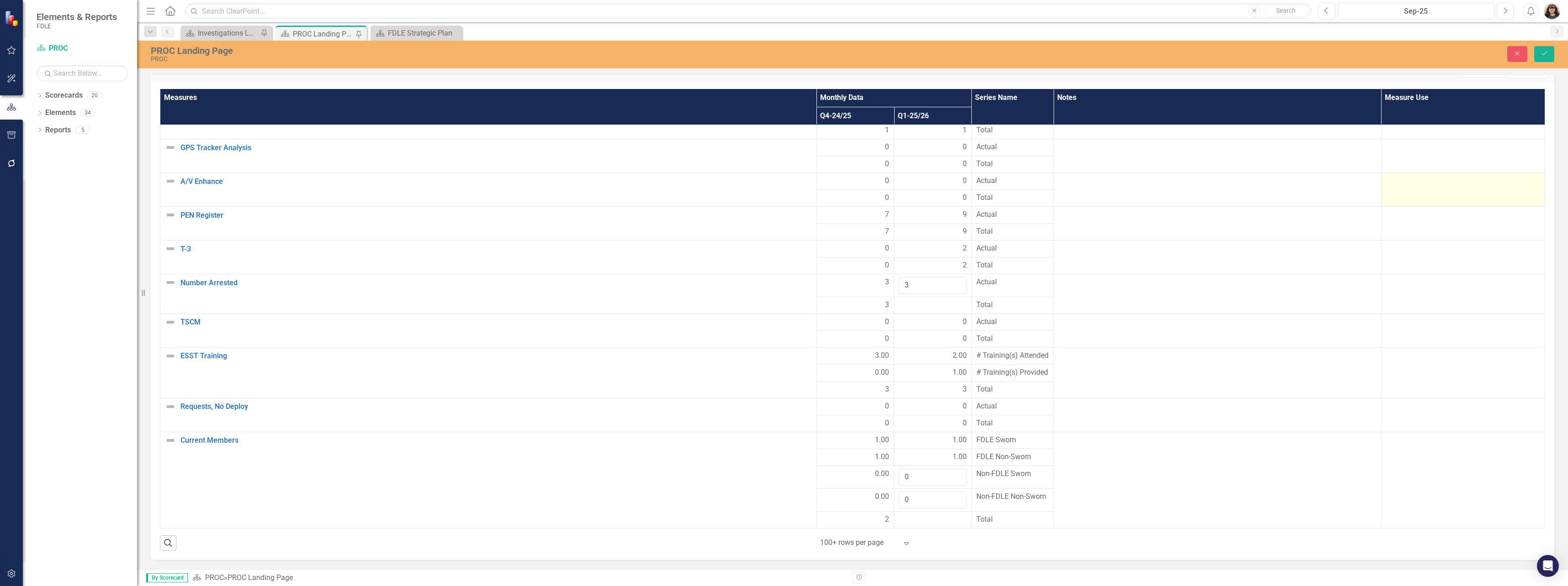
scroll to position [1781, 0]
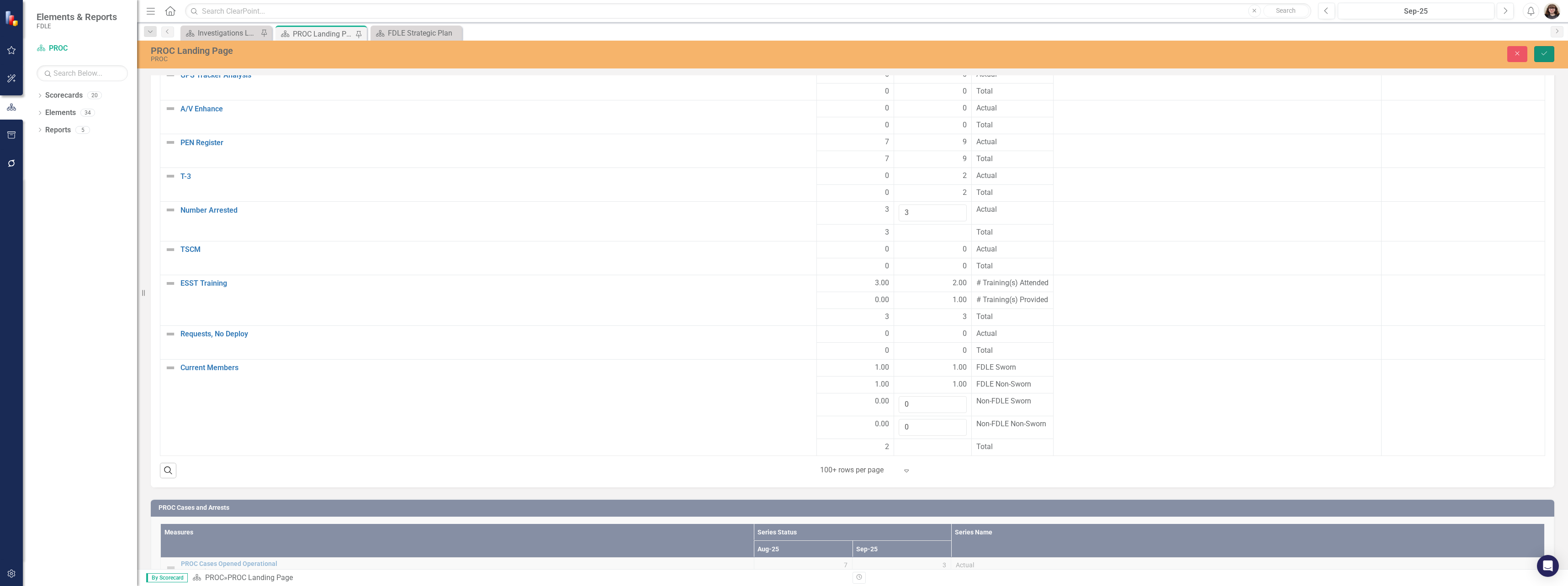
click at [1538, 56] on button "Save" at bounding box center [1544, 53] width 20 height 16
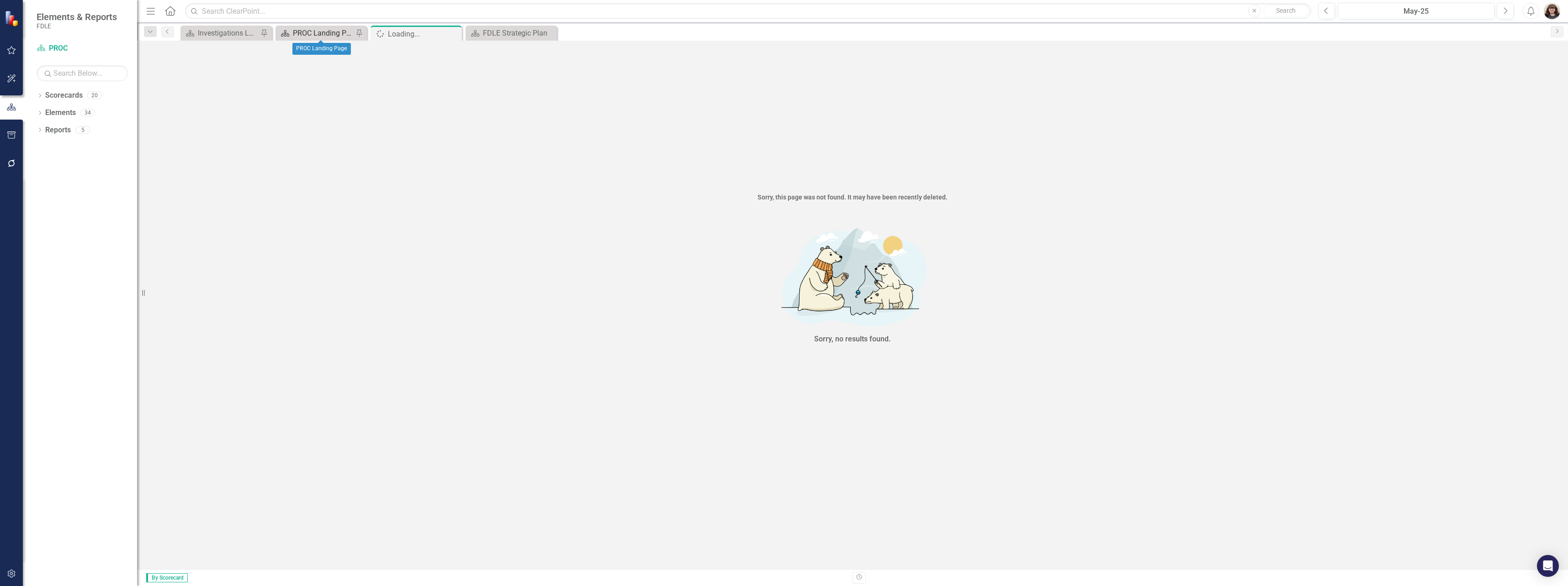
click at [316, 37] on div "PROC Landing Page" at bounding box center [323, 33] width 60 height 11
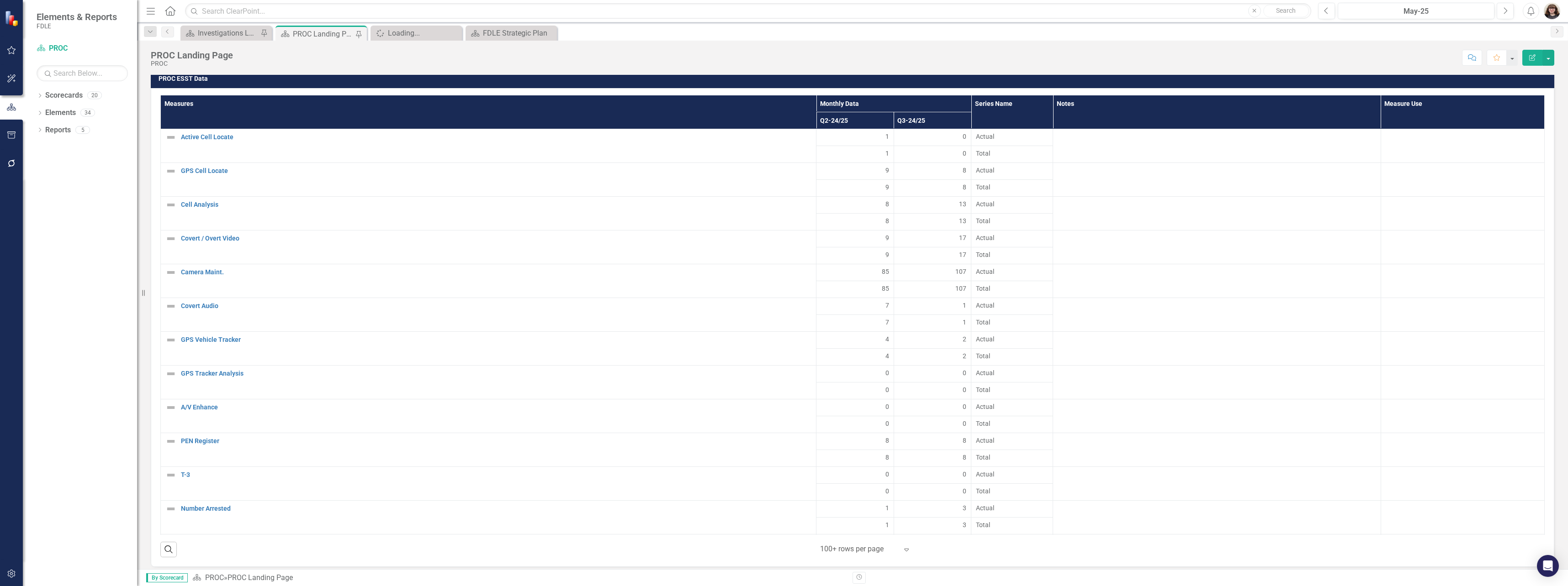
scroll to position [1679, 0]
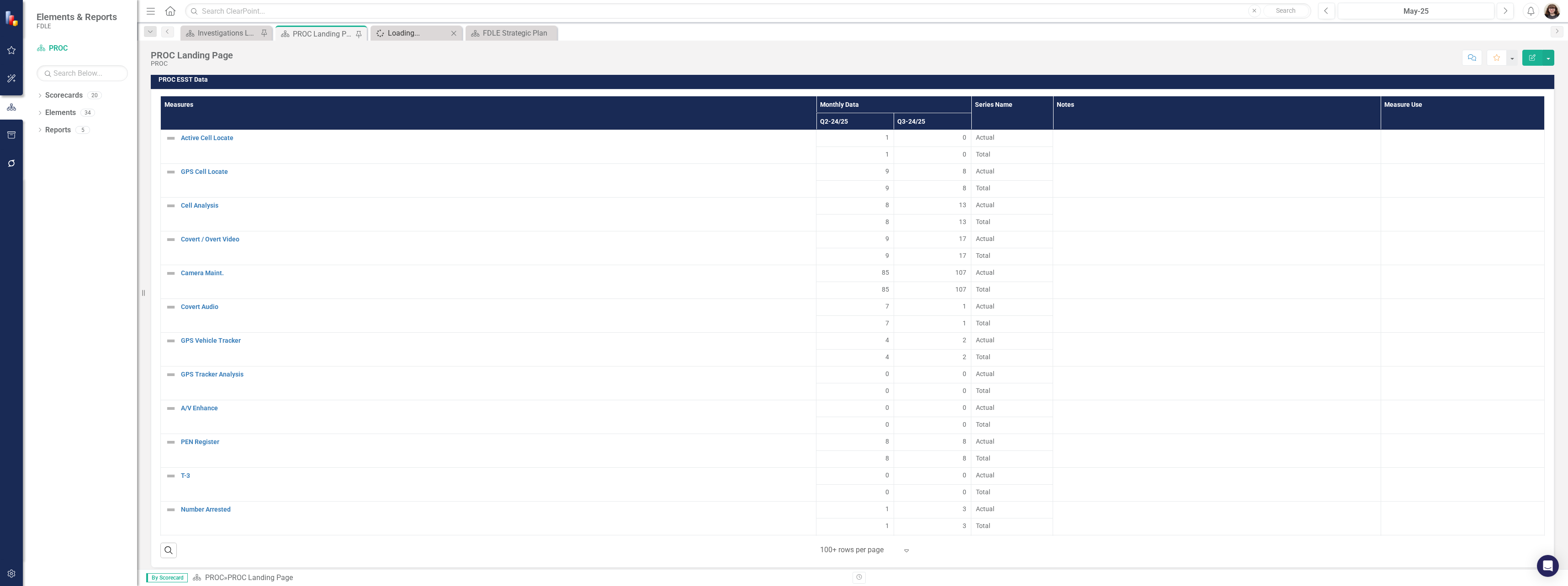
click at [427, 30] on div "Loading..." at bounding box center [418, 33] width 60 height 11
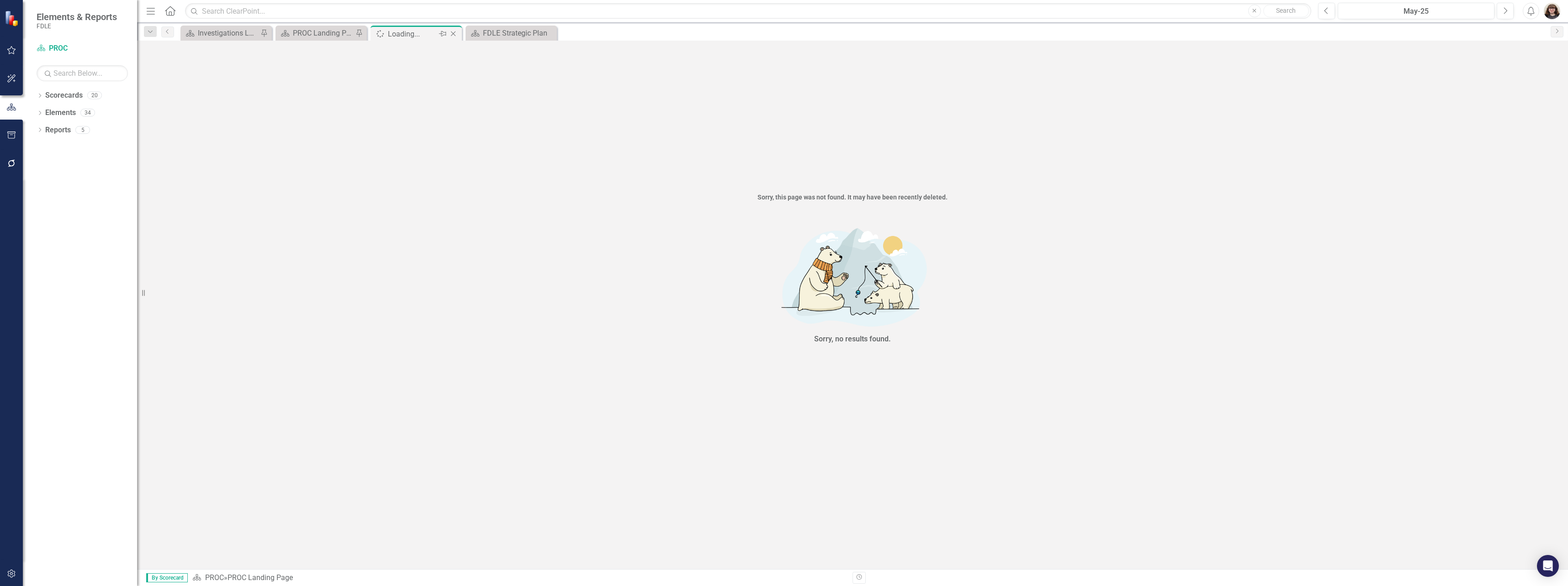
click at [454, 34] on icon "Close" at bounding box center [453, 34] width 9 height 7
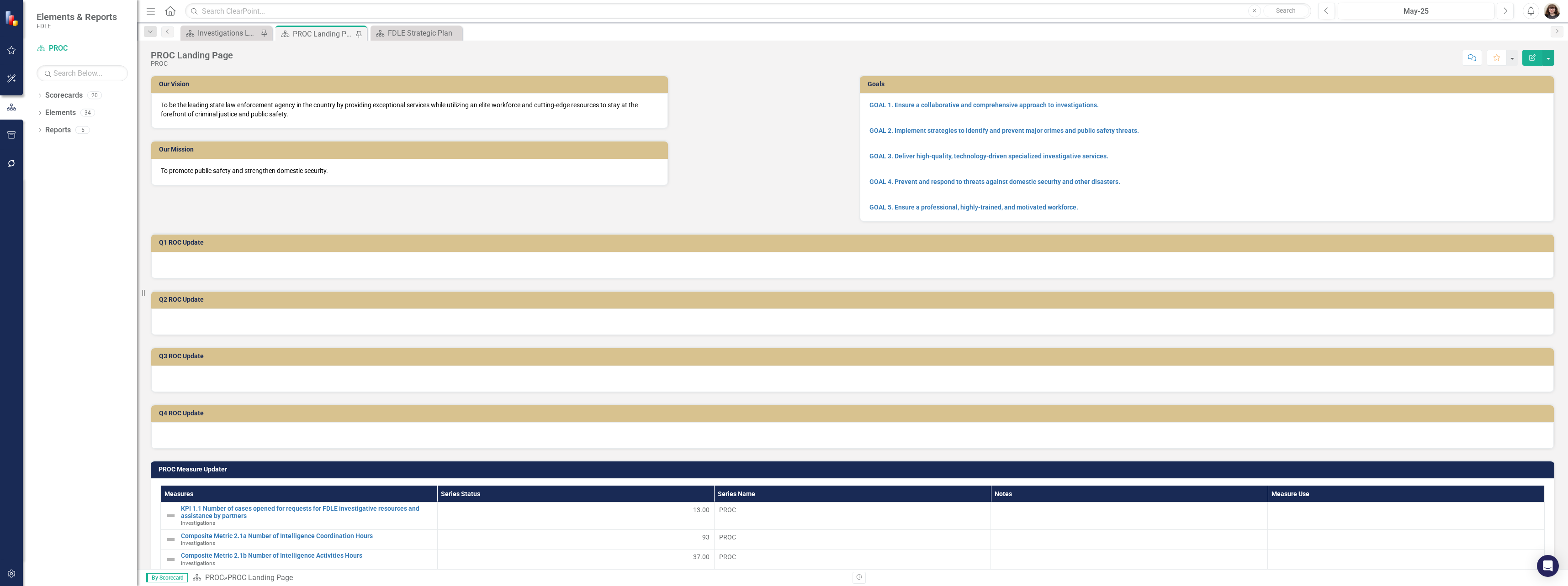
click at [327, 35] on div "PROC Landing Page" at bounding box center [323, 34] width 60 height 11
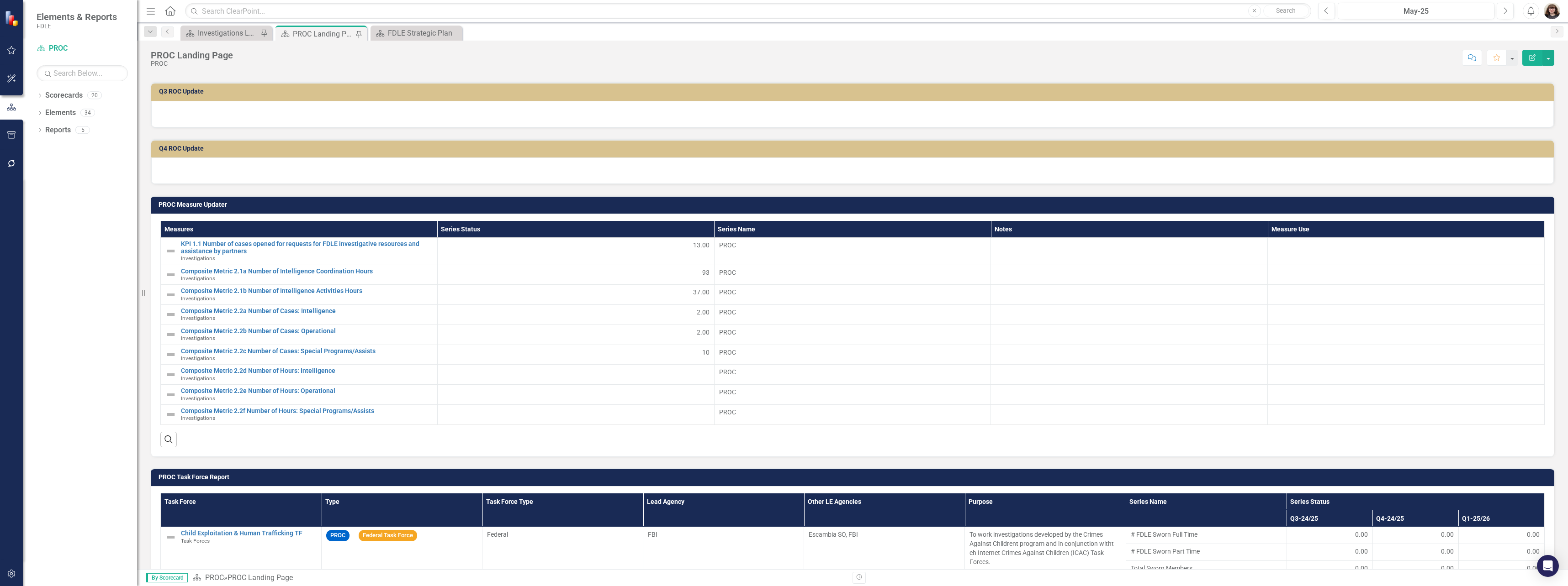
scroll to position [274, 0]
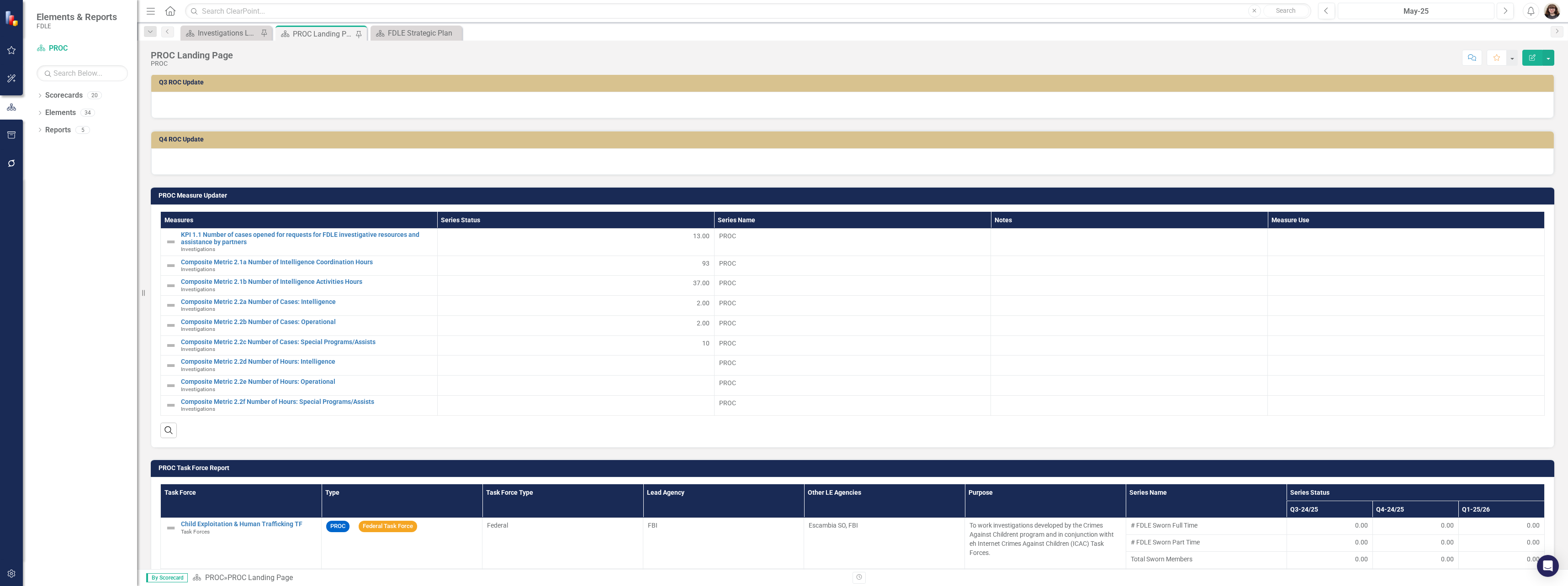
click at [1436, 13] on div "May-25" at bounding box center [1416, 11] width 150 height 11
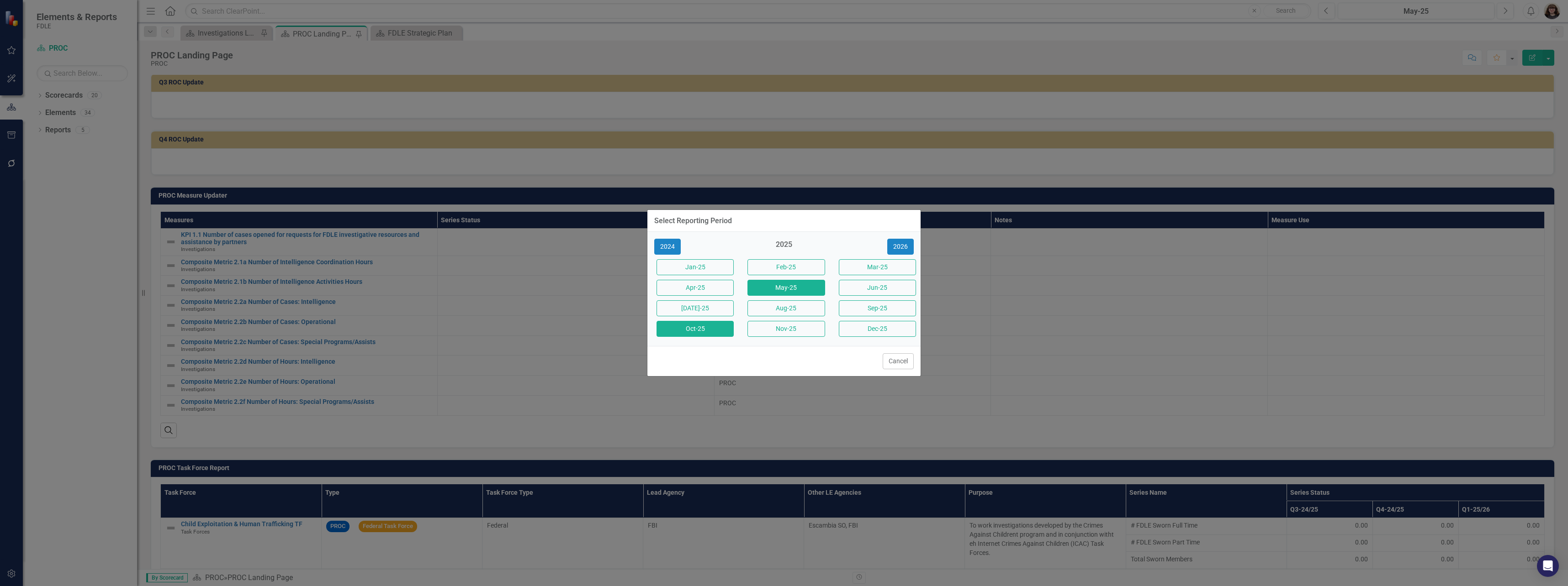
click at [701, 332] on button "Oct-25" at bounding box center [695, 329] width 77 height 16
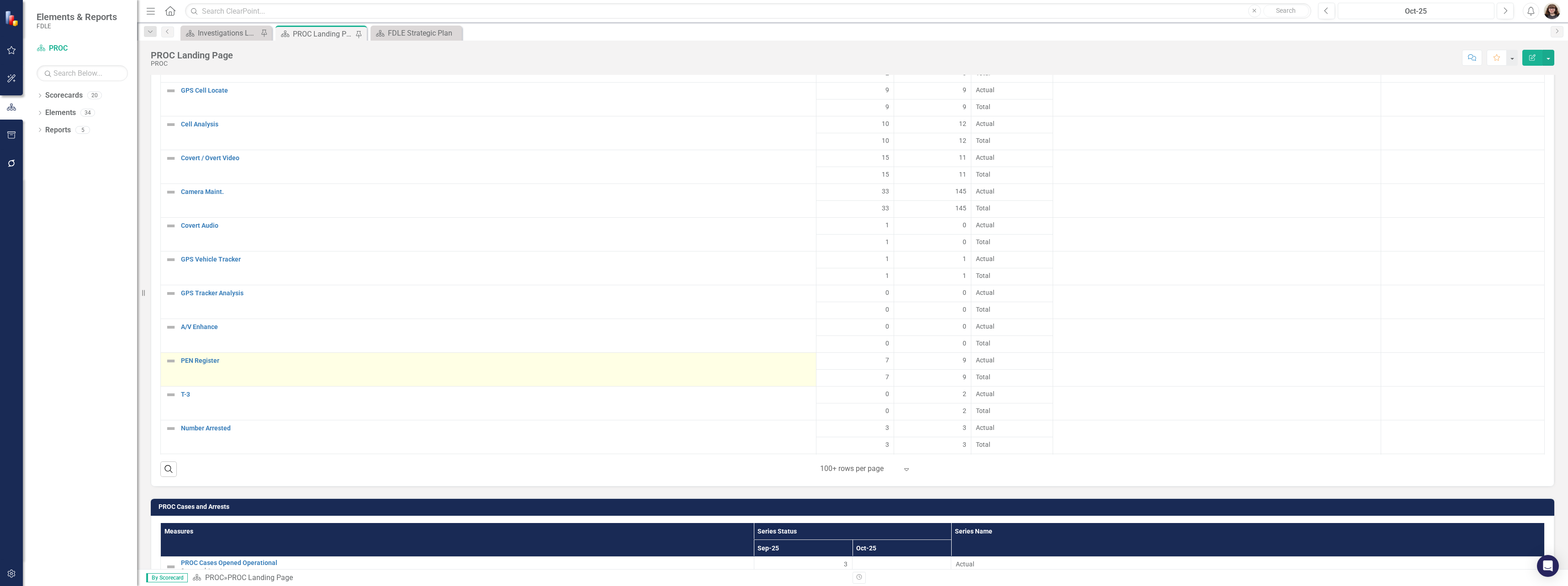
scroll to position [1758, 0]
